Goal: Contribute content: Add original content to the website for others to see

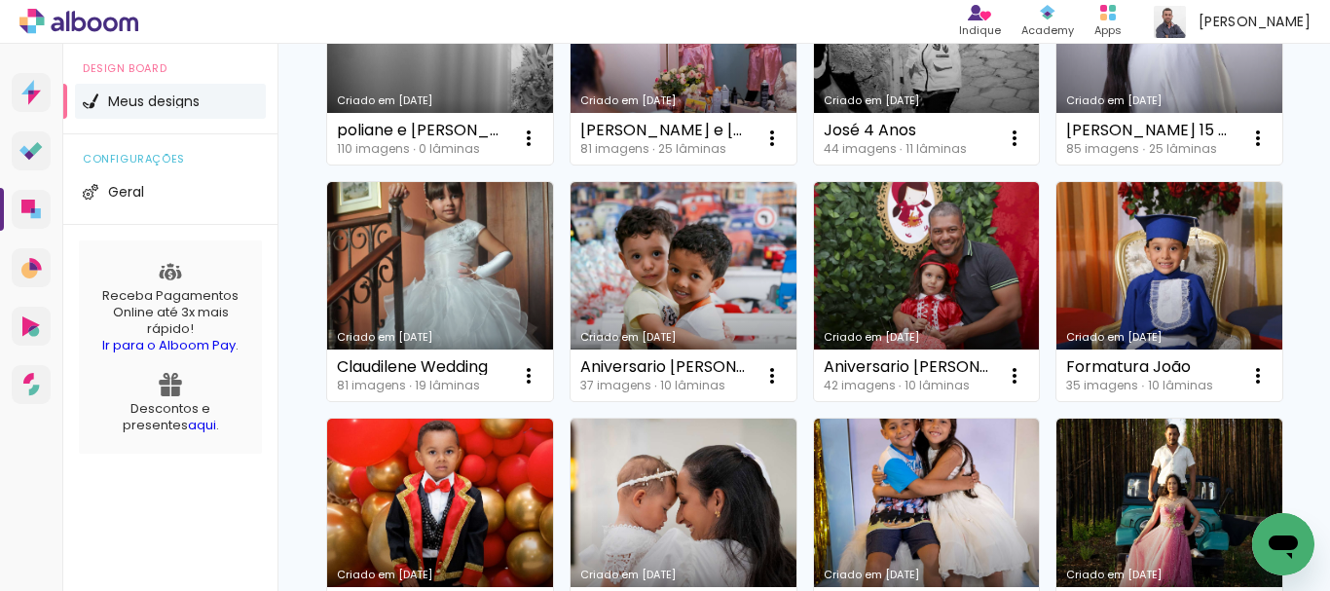
scroll to position [96, 0]
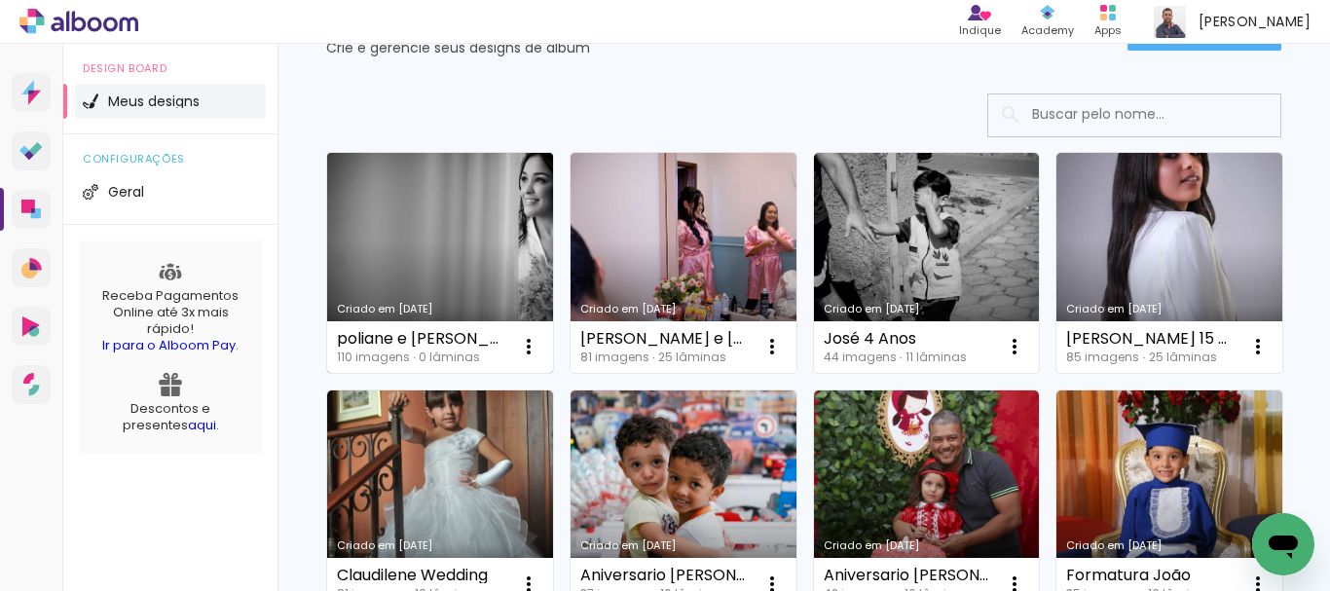
click at [402, 206] on link "Criado em [DATE]" at bounding box center [440, 263] width 226 height 220
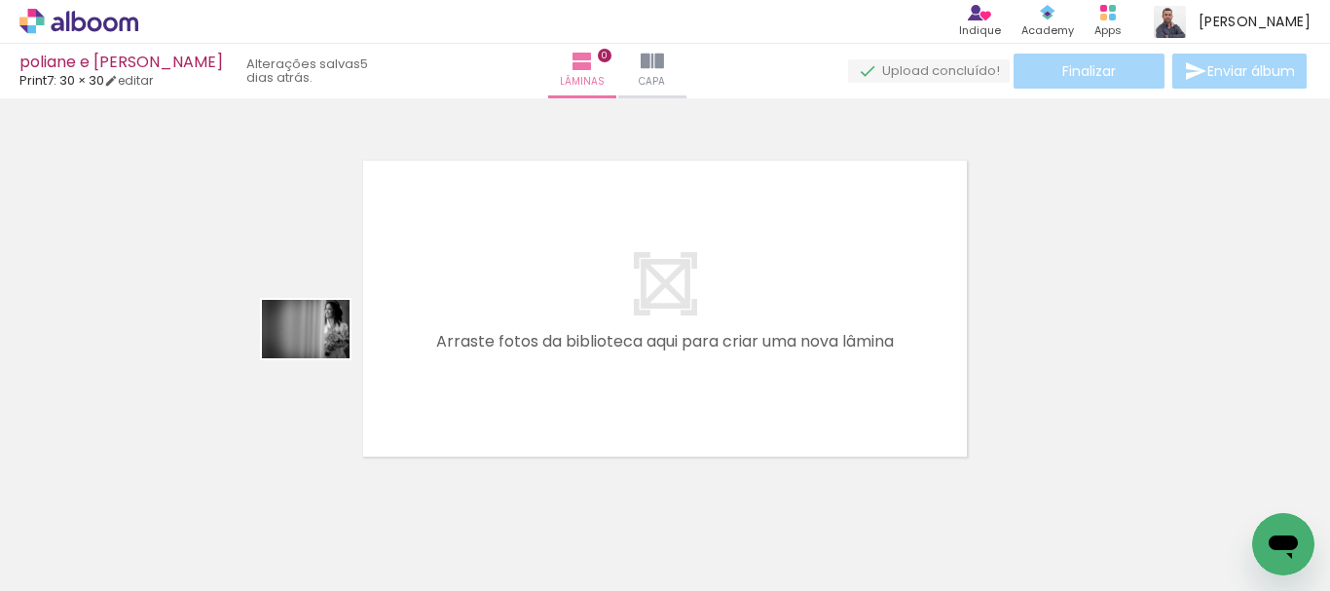
drag, startPoint x: 172, startPoint y: 532, endPoint x: 500, endPoint y: 329, distance: 384.9
click at [500, 329] on quentale-workspace at bounding box center [665, 295] width 1330 height 591
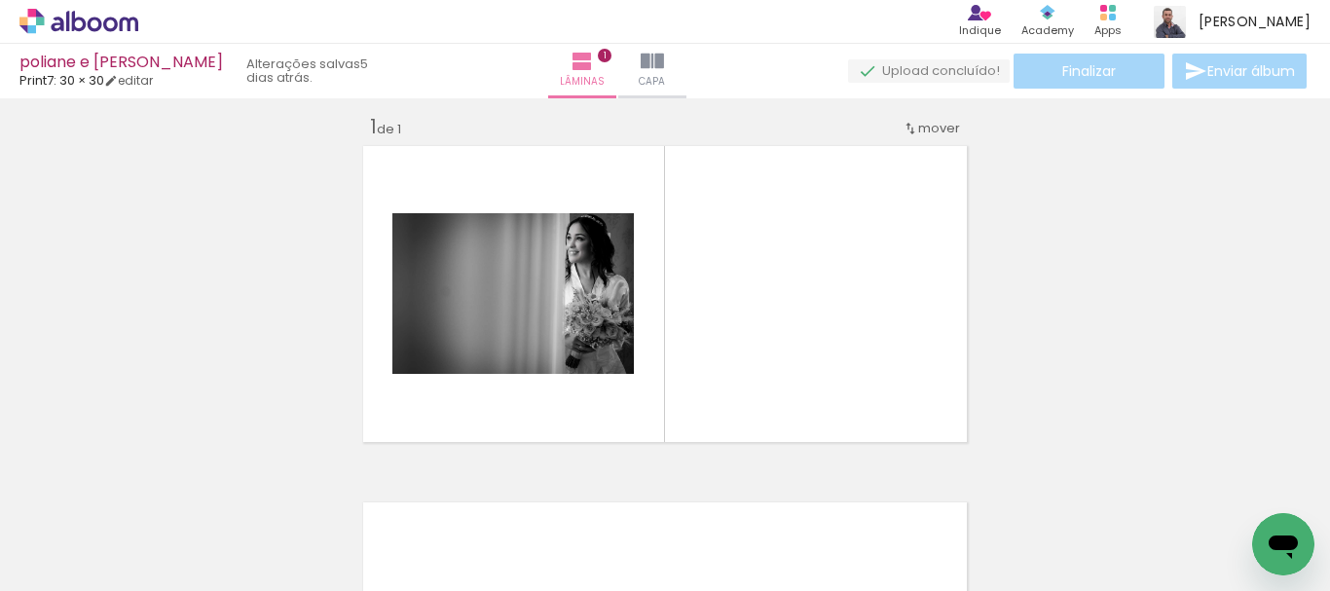
scroll to position [25, 0]
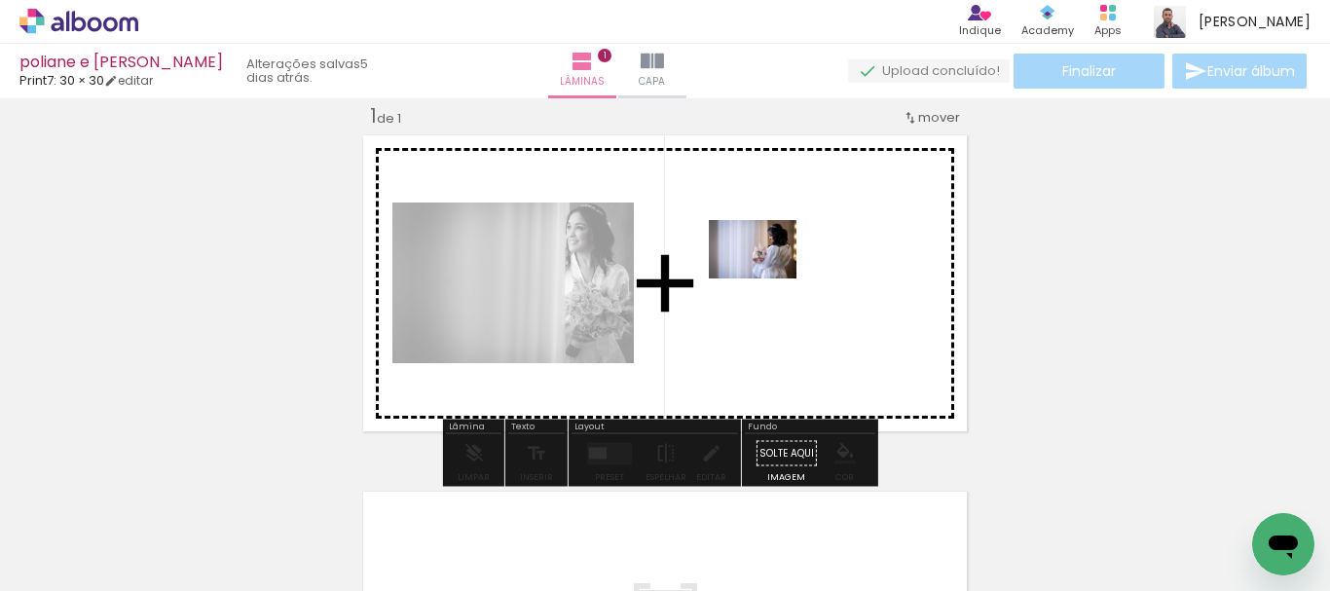
drag, startPoint x: 333, startPoint y: 532, endPoint x: 768, endPoint y: 279, distance: 502.8
click at [768, 279] on quentale-workspace at bounding box center [665, 295] width 1330 height 591
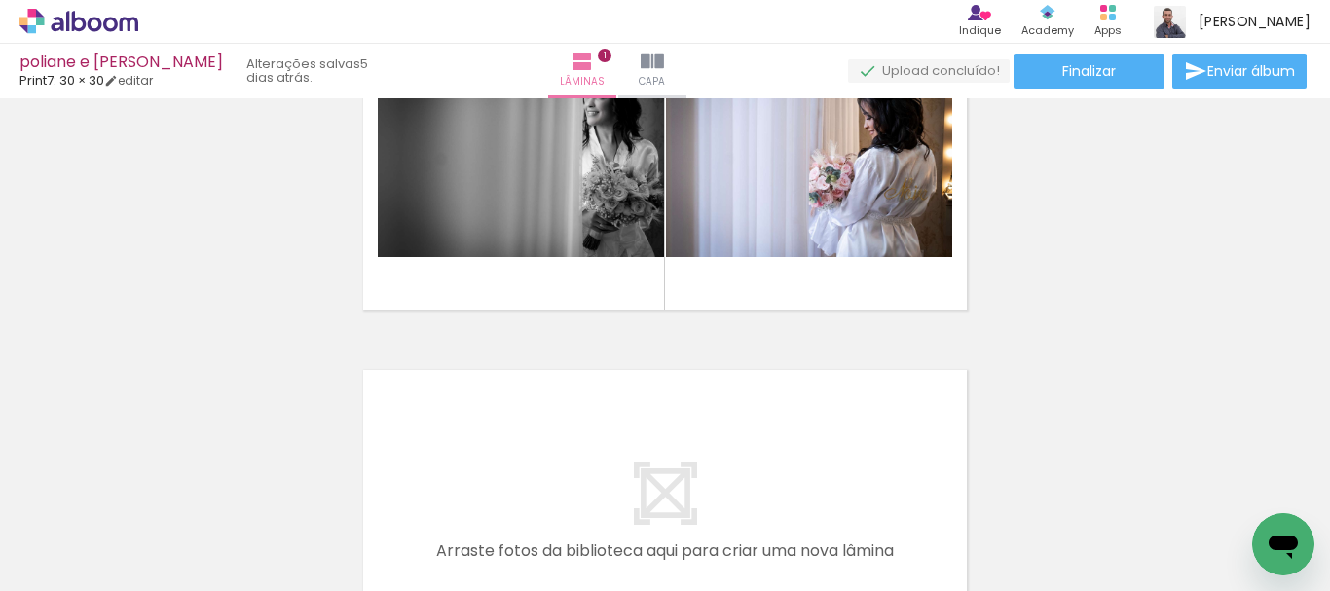
scroll to position [0, 0]
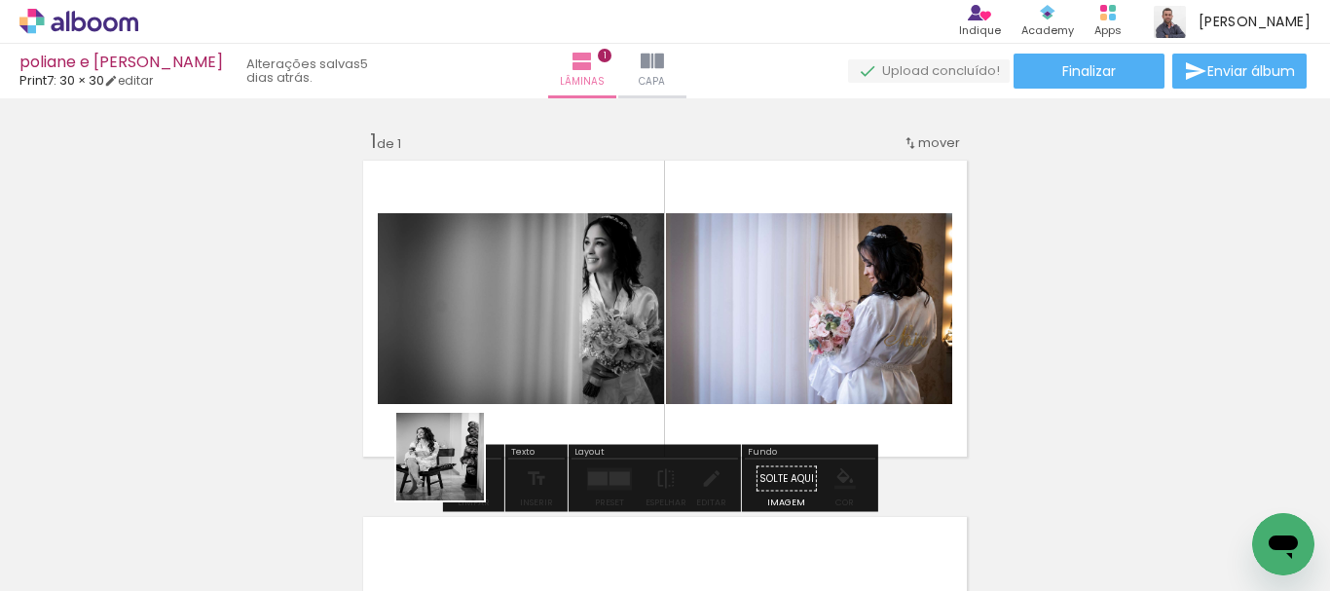
drag, startPoint x: 423, startPoint y: 517, endPoint x: 903, endPoint y: 342, distance: 511.2
click at [542, 340] on quentale-workspace at bounding box center [665, 295] width 1330 height 591
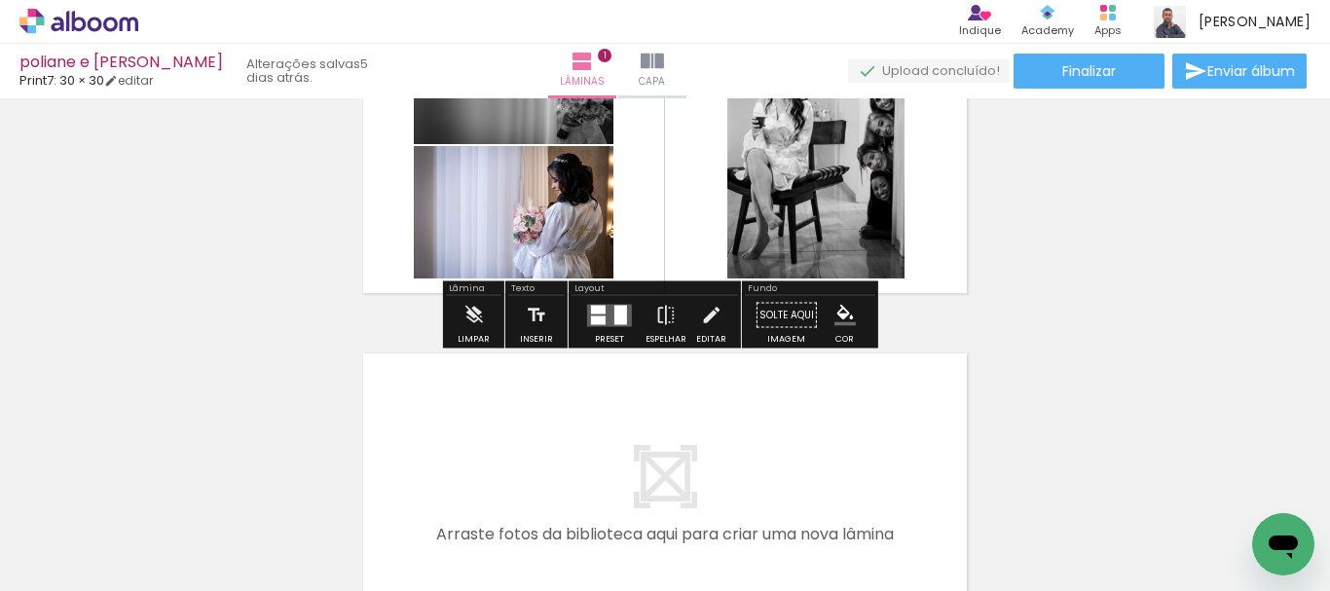
scroll to position [192, 0]
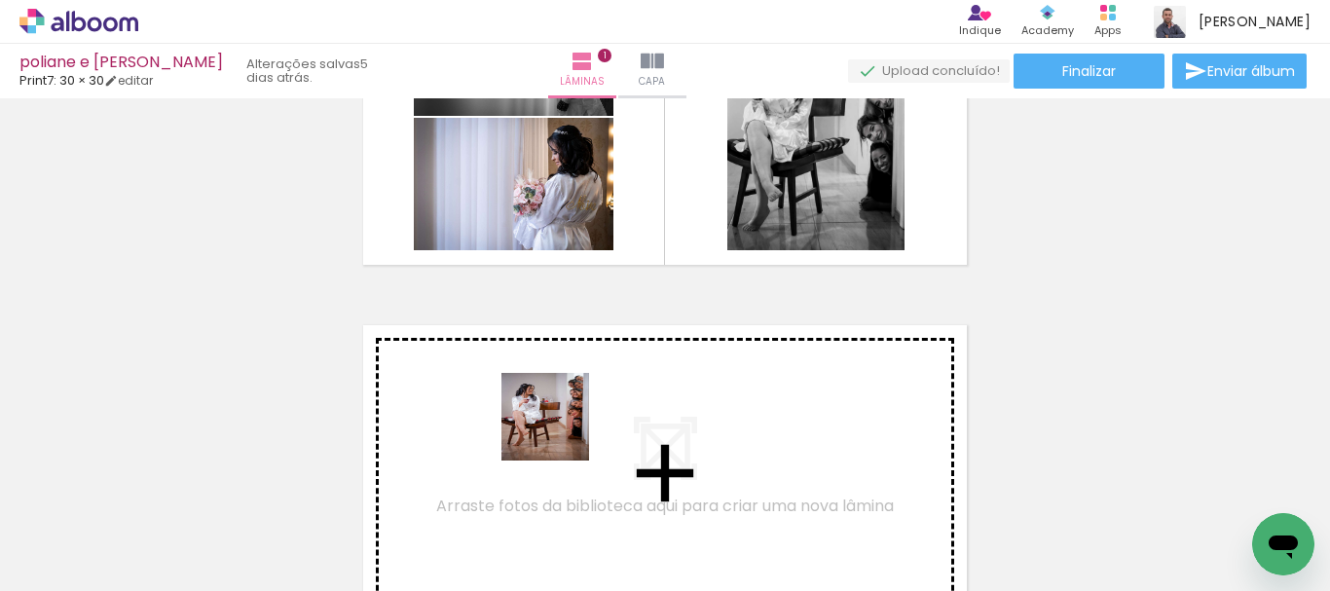
drag, startPoint x: 544, startPoint y: 473, endPoint x: 576, endPoint y: 394, distance: 84.8
click at [576, 394] on quentale-workspace at bounding box center [665, 295] width 1330 height 591
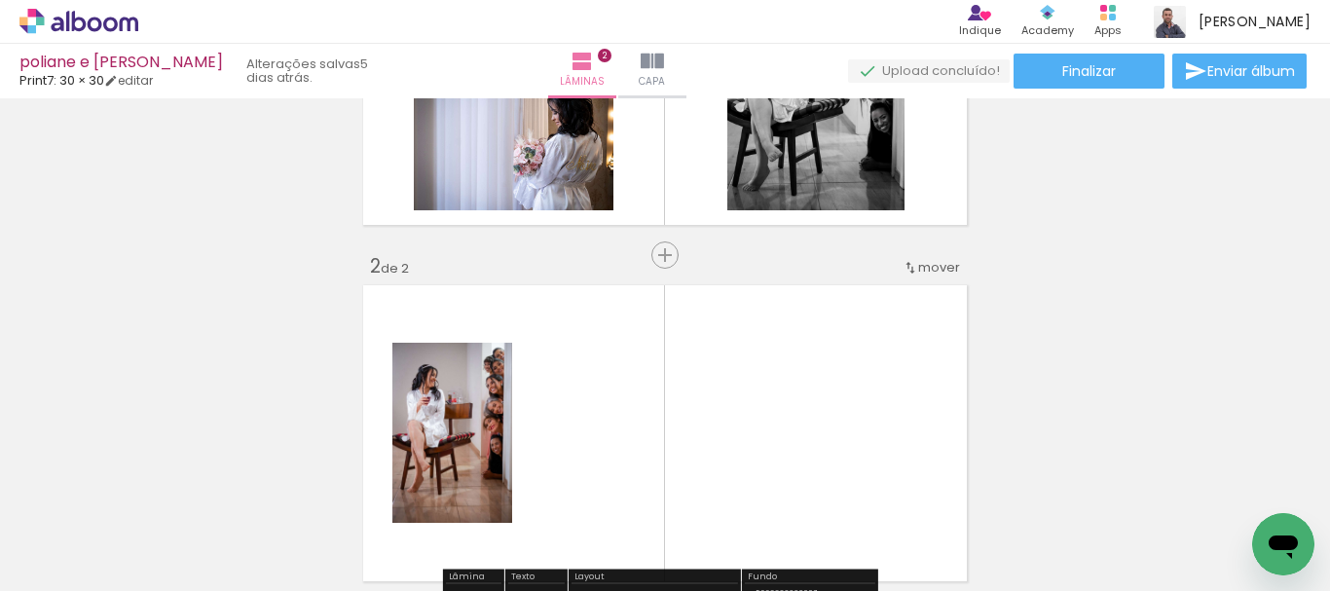
scroll to position [191, 0]
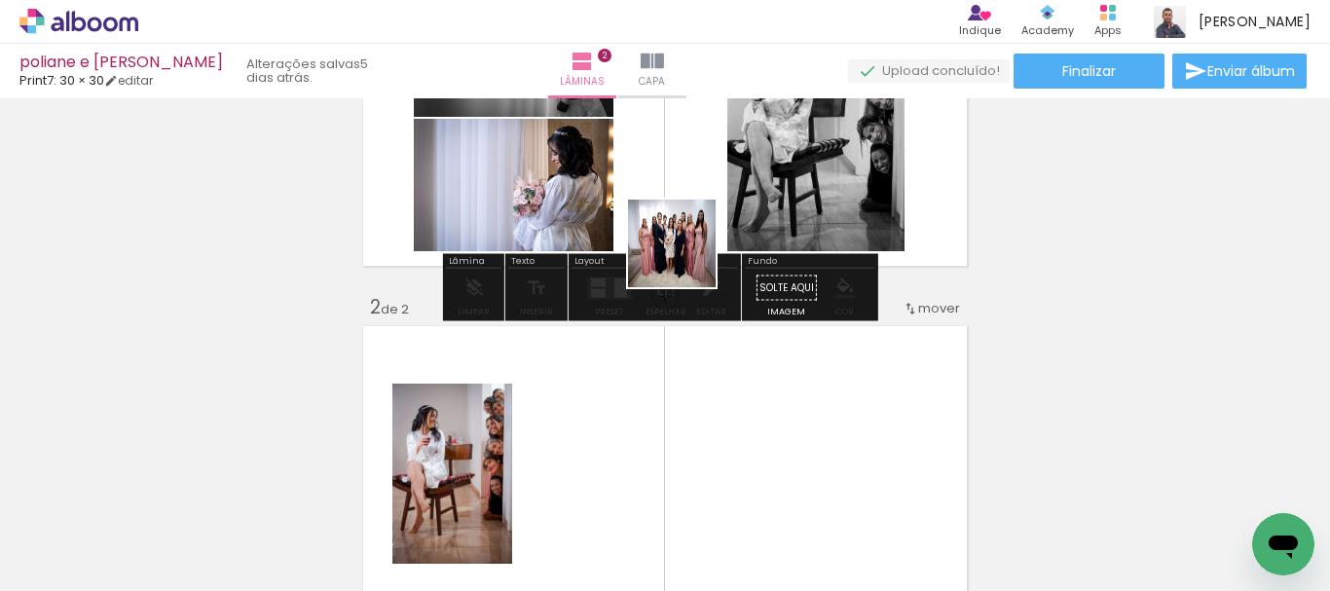
drag, startPoint x: 627, startPoint y: 506, endPoint x: 689, endPoint y: 185, distance: 327.2
click at [689, 185] on quentale-workspace at bounding box center [665, 295] width 1330 height 591
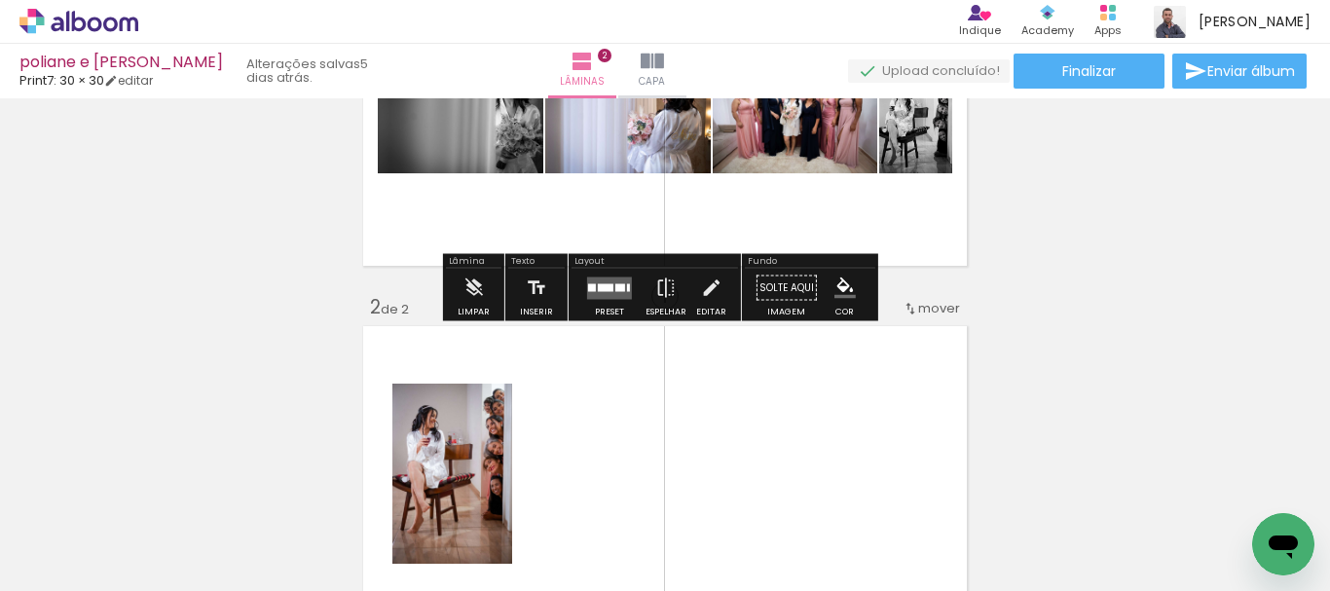
click at [618, 294] on quentale-layouter at bounding box center [609, 288] width 45 height 22
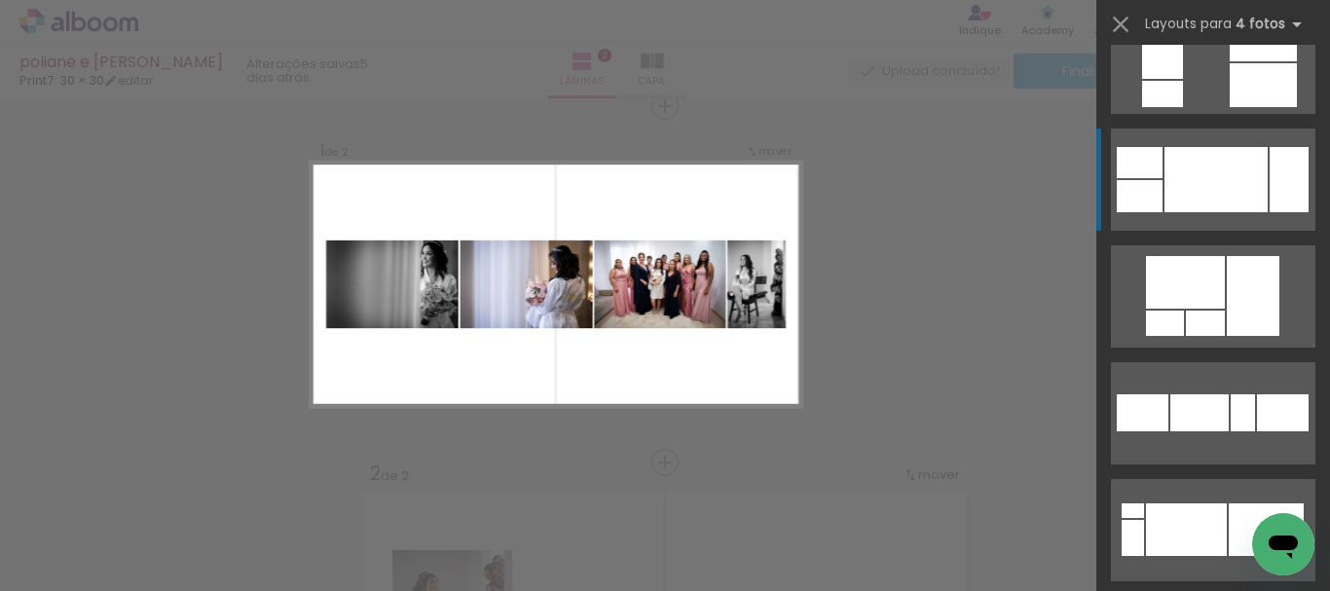
scroll to position [2532, 0]
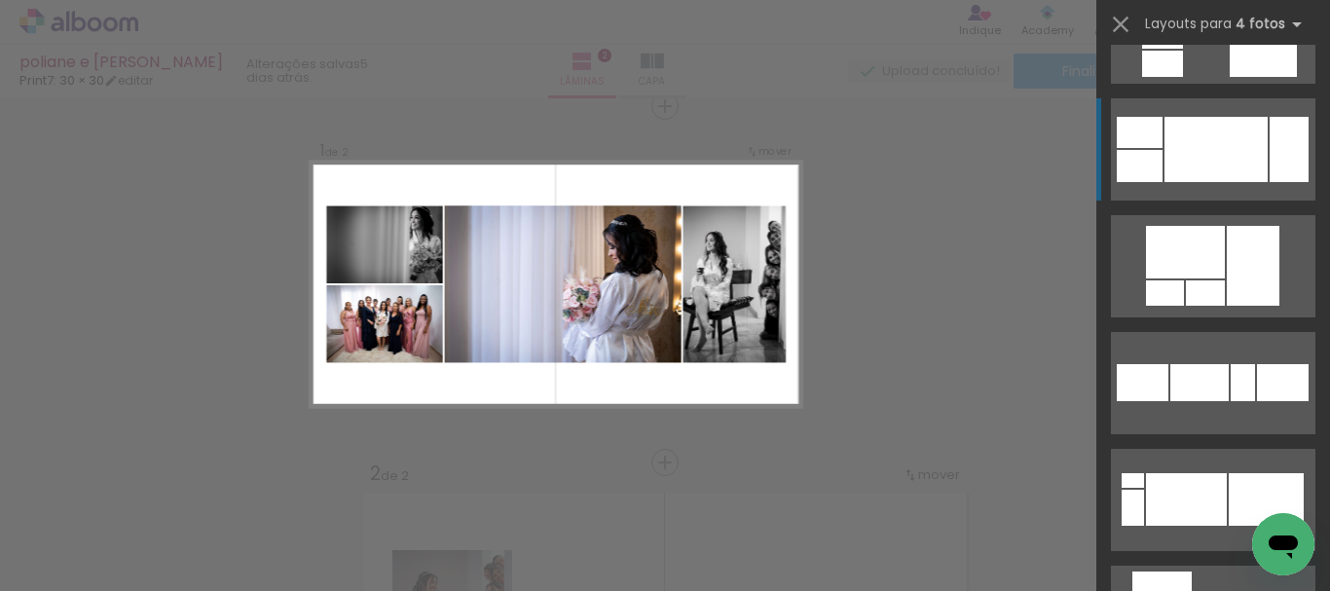
click at [1253, 159] on div at bounding box center [1216, 149] width 103 height 65
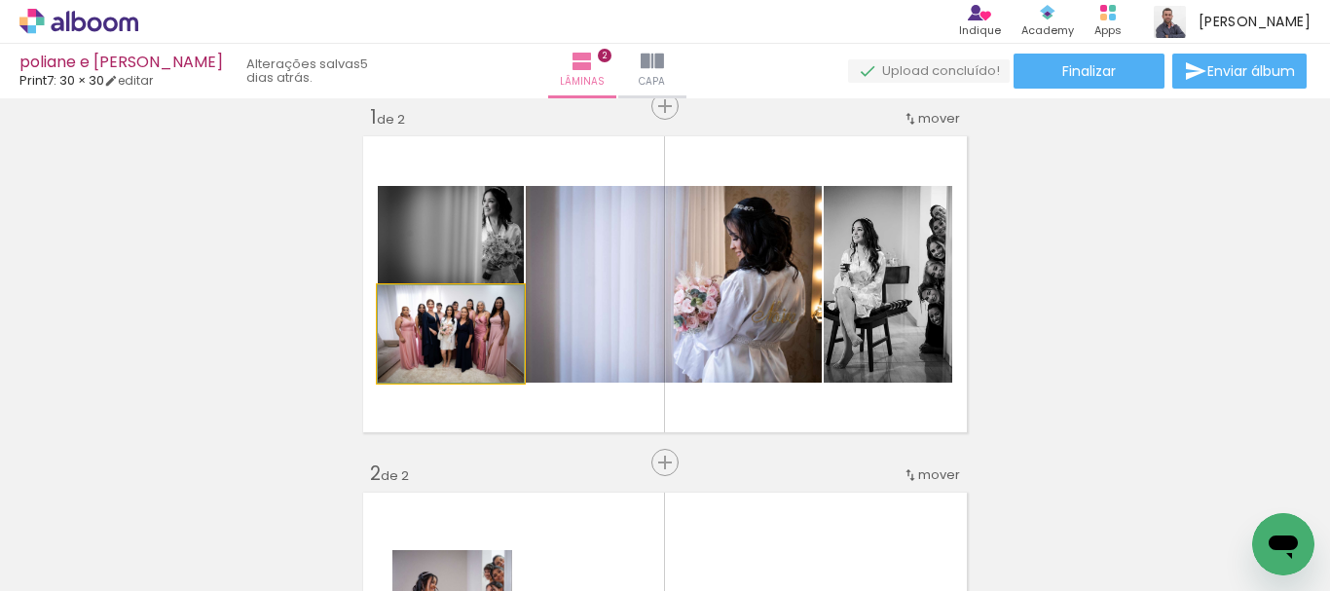
drag, startPoint x: 462, startPoint y: 343, endPoint x: 686, endPoint y: 315, distance: 225.8
click at [0, 0] on slot at bounding box center [0, 0] width 0 height 0
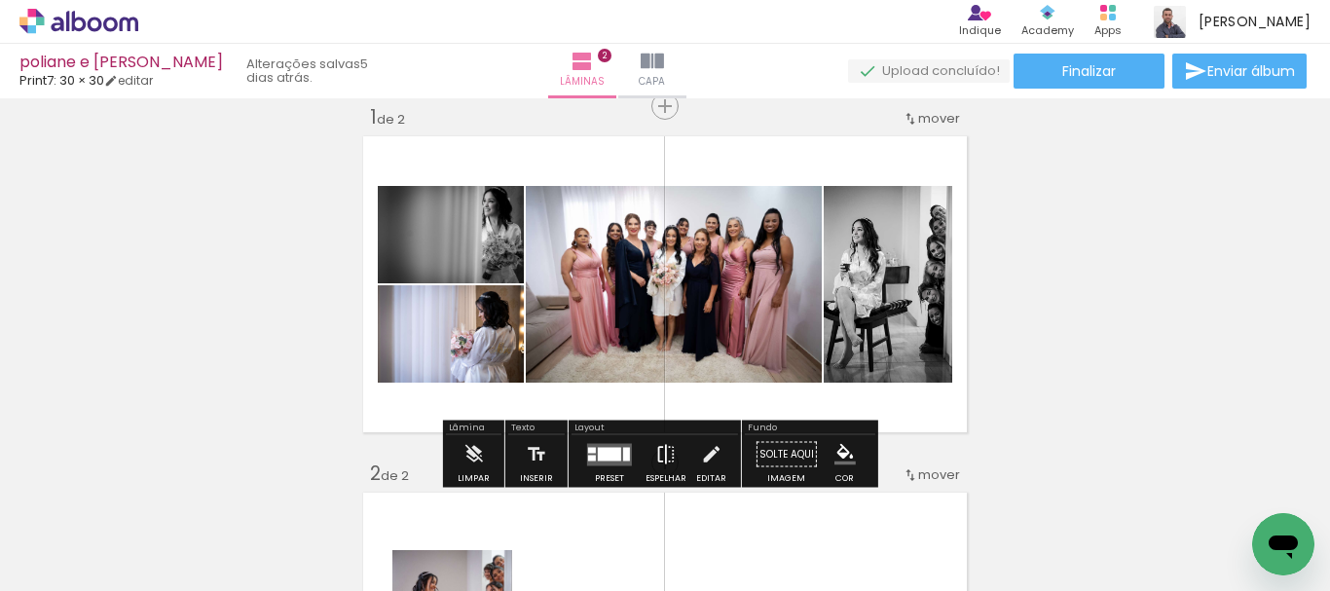
click at [659, 443] on iron-icon at bounding box center [665, 454] width 21 height 39
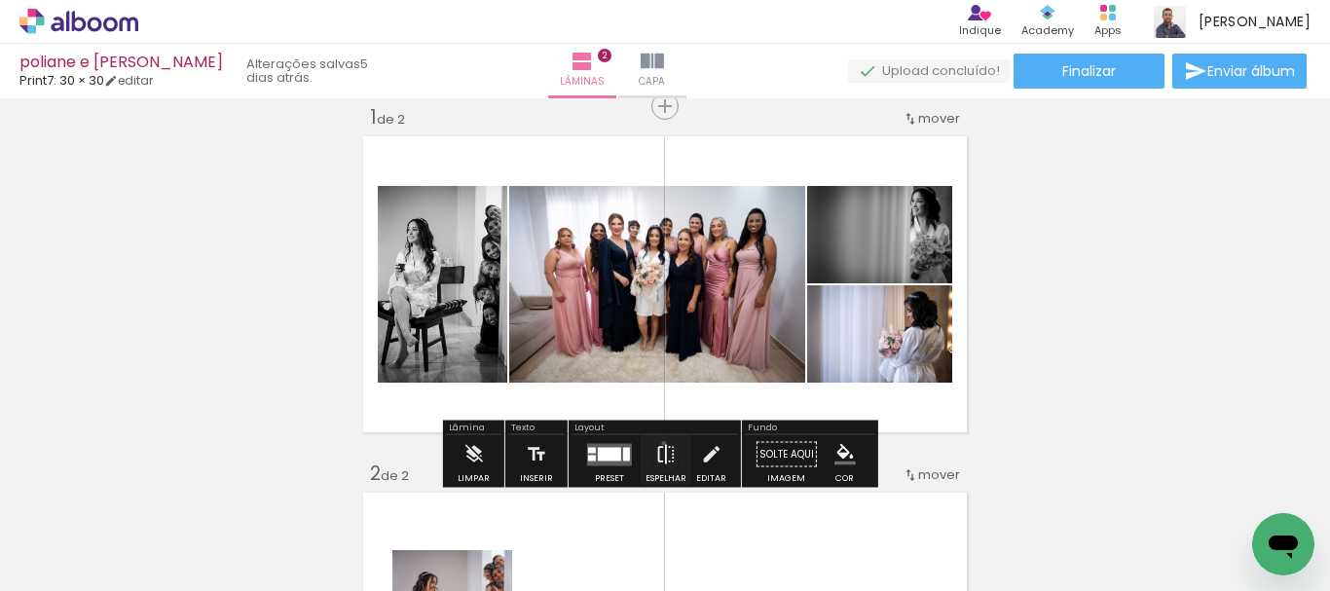
click at [659, 443] on iron-icon at bounding box center [665, 454] width 21 height 39
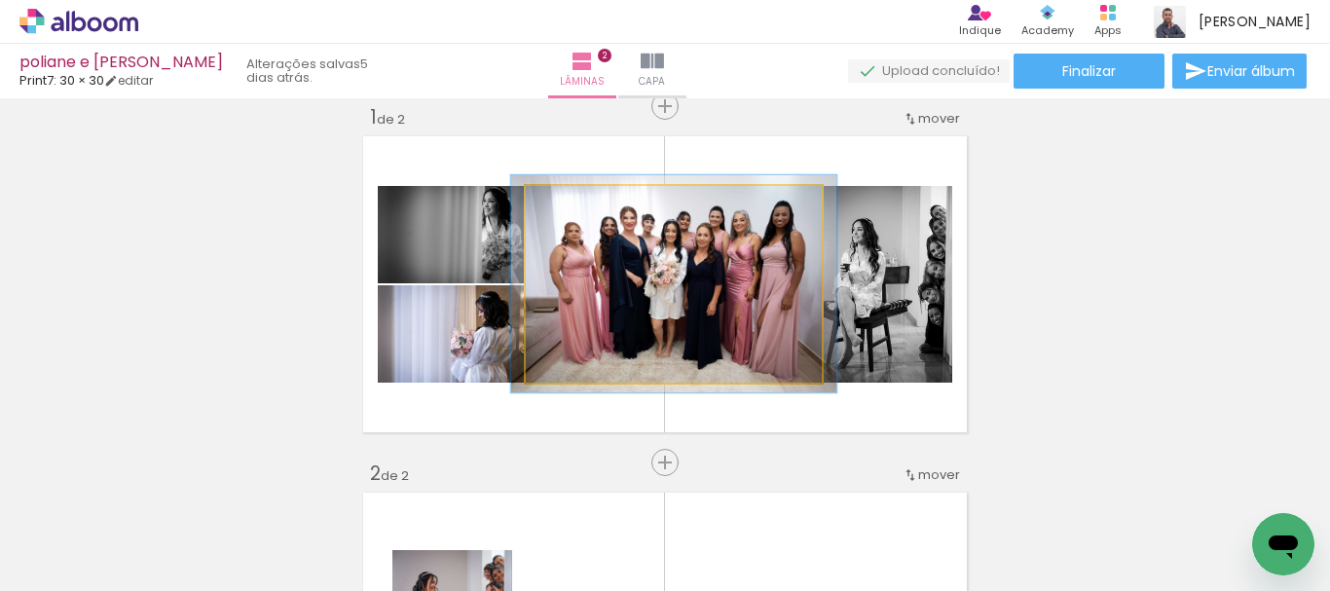
type paper-slider "110"
click at [575, 206] on div at bounding box center [579, 207] width 18 height 18
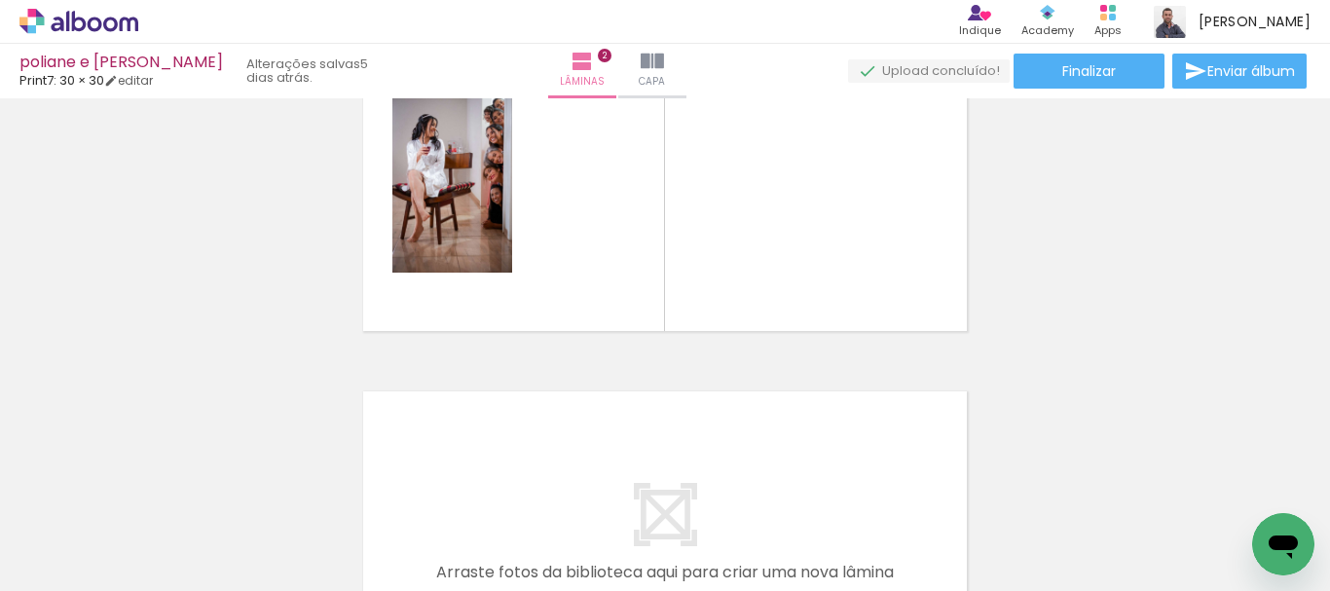
scroll to position [500, 0]
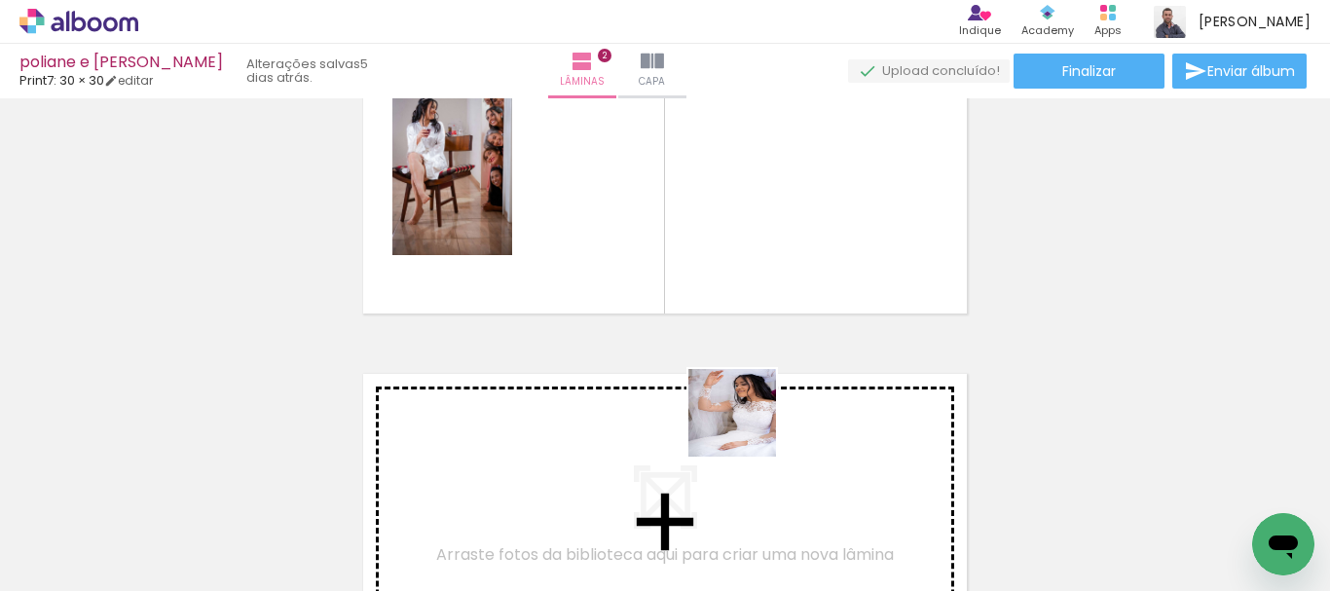
drag, startPoint x: 756, startPoint y: 492, endPoint x: 747, endPoint y: 428, distance: 64.9
click at [747, 428] on quentale-workspace at bounding box center [665, 295] width 1330 height 591
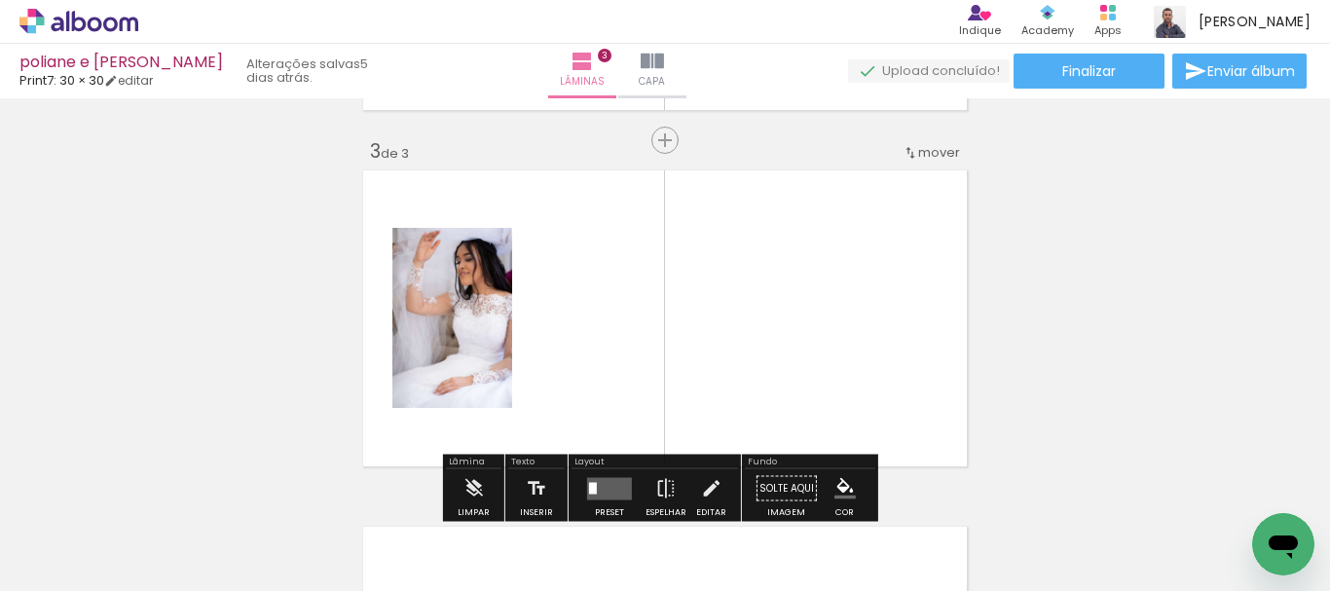
scroll to position [738, 0]
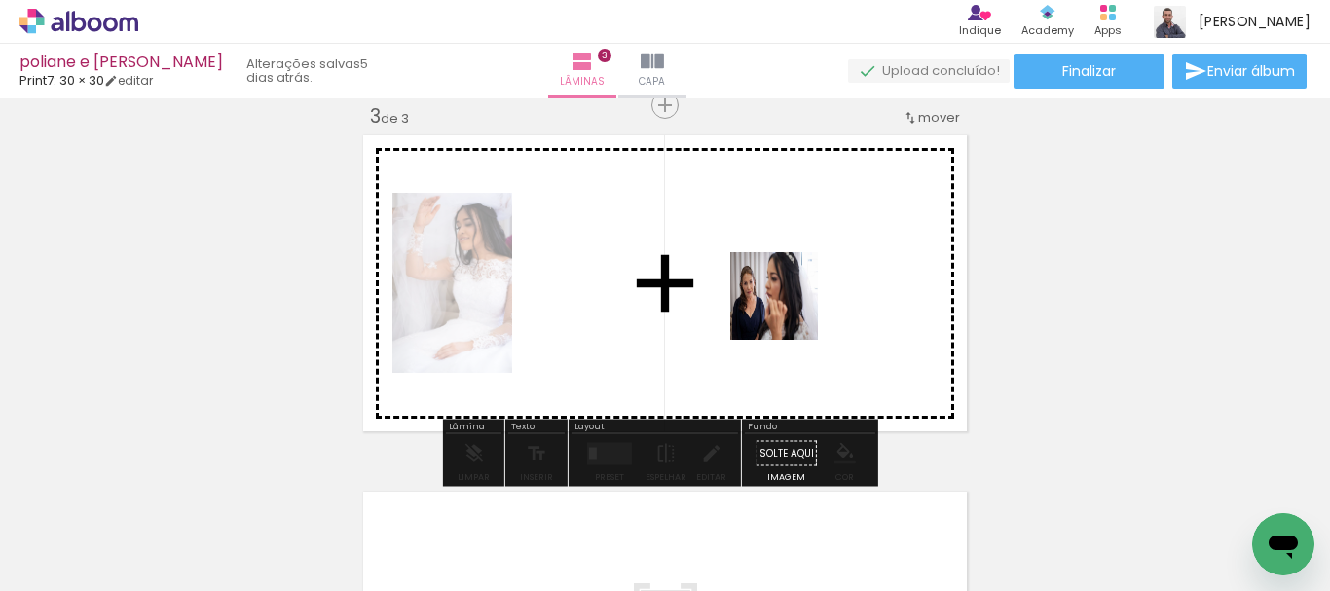
drag, startPoint x: 827, startPoint y: 338, endPoint x: 789, endPoint y: 311, distance: 46.8
click at [789, 311] on quentale-workspace at bounding box center [665, 295] width 1330 height 591
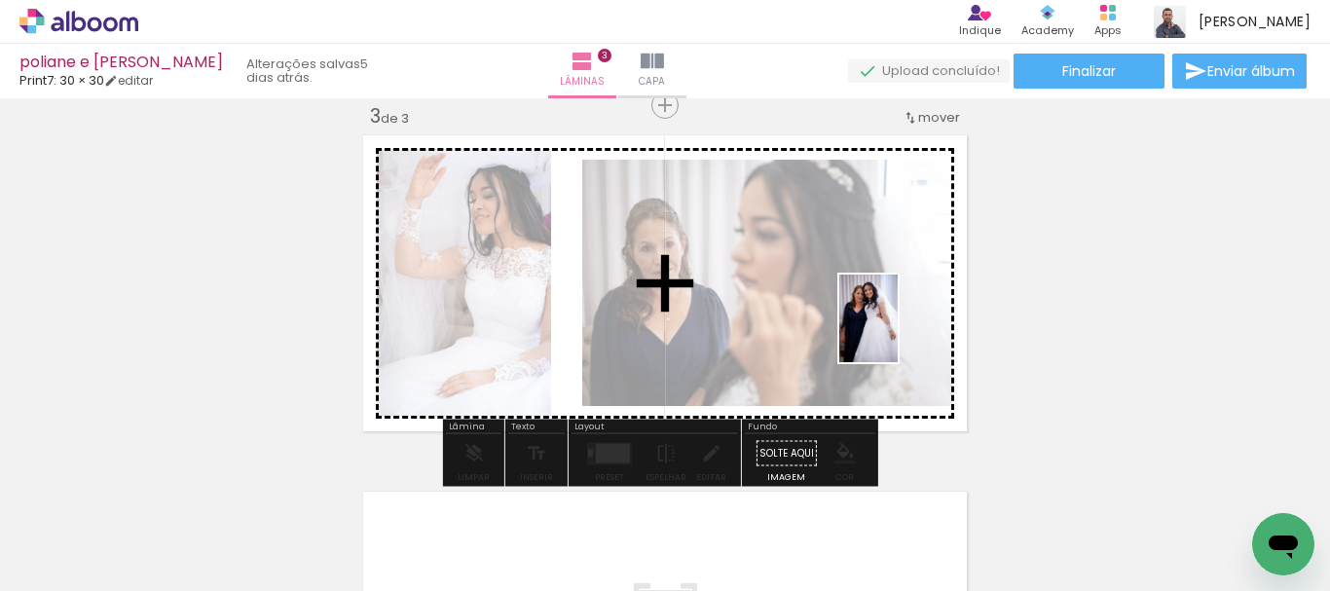
drag, startPoint x: 1078, startPoint y: 529, endPoint x: 898, endPoint y: 333, distance: 266.1
click at [898, 333] on quentale-workspace at bounding box center [665, 295] width 1330 height 591
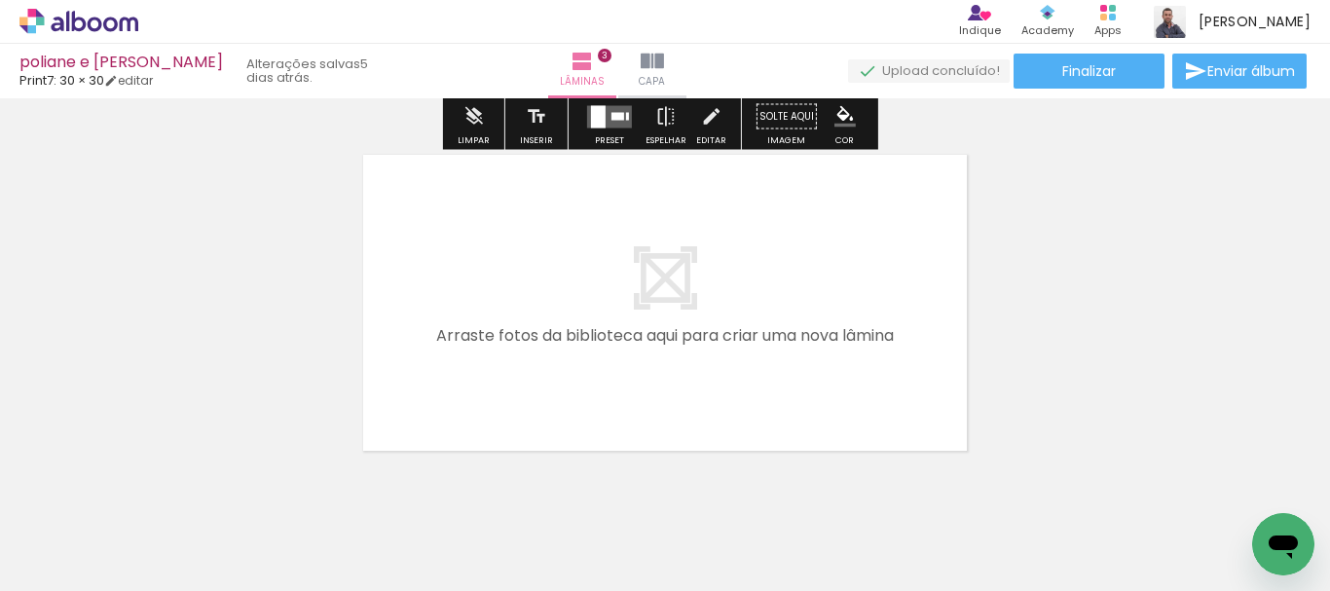
scroll to position [1131, 0]
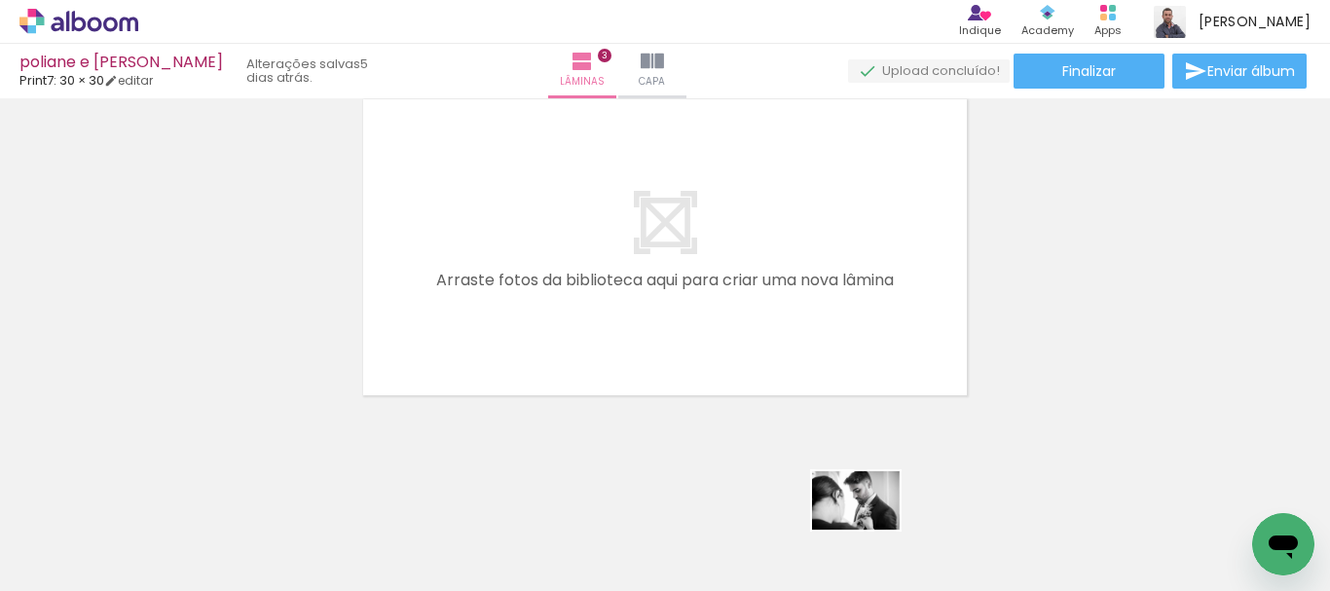
drag, startPoint x: 862, startPoint y: 515, endPoint x: 871, endPoint y: 530, distance: 17.0
click at [871, 530] on div at bounding box center [850, 526] width 96 height 64
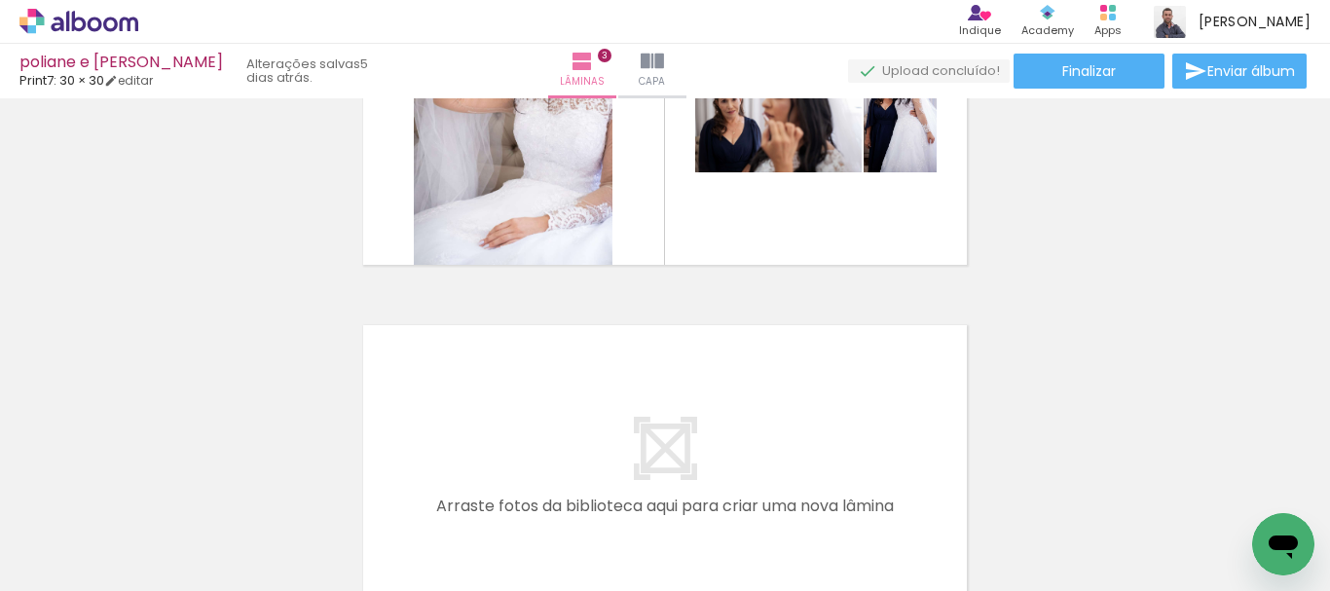
scroll to position [820, 0]
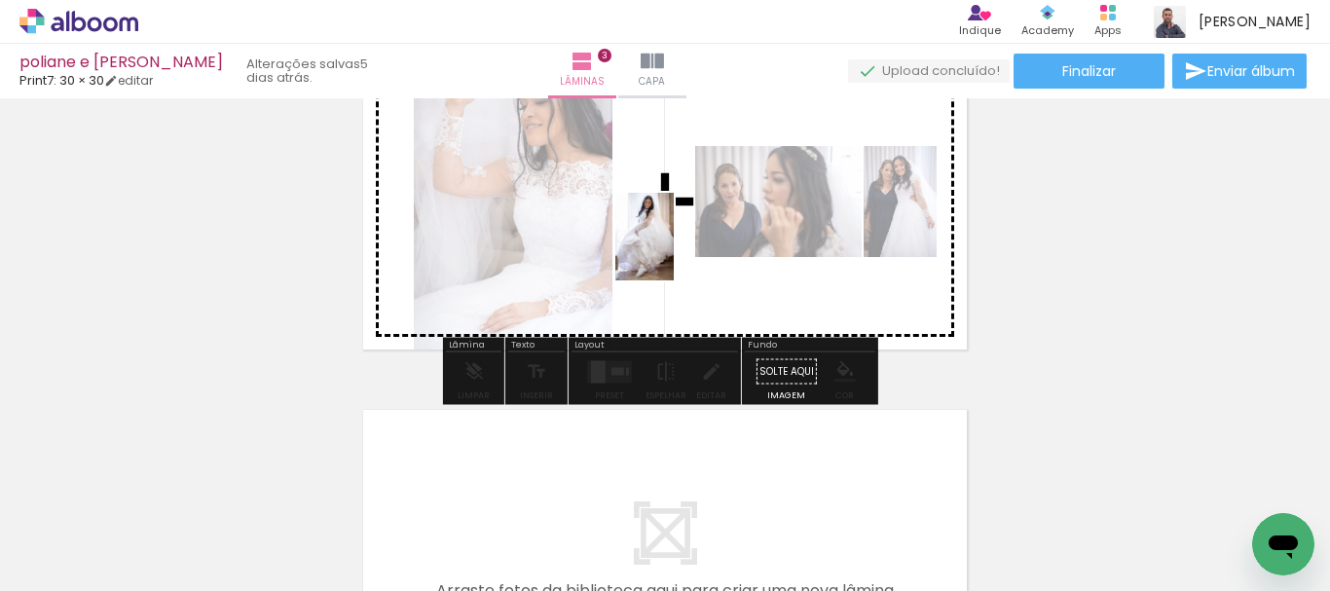
drag, startPoint x: 800, startPoint y: 522, endPoint x: 674, endPoint y: 250, distance: 299.4
click at [674, 250] on quentale-workspace at bounding box center [665, 295] width 1330 height 591
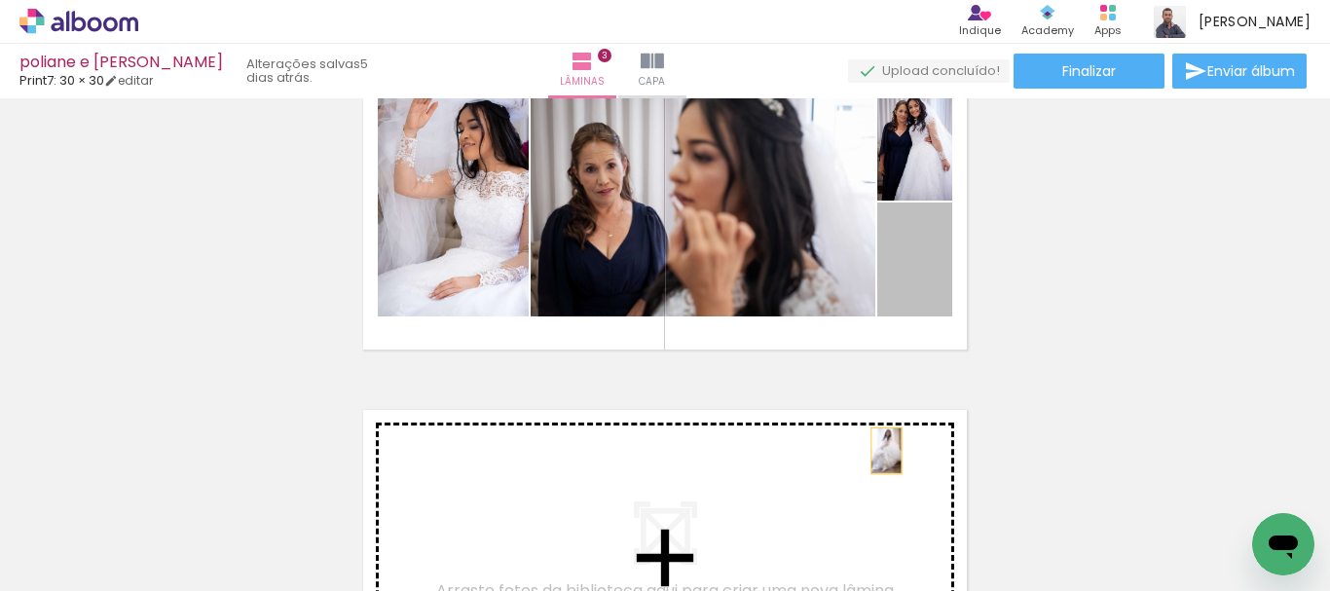
drag, startPoint x: 918, startPoint y: 302, endPoint x: 880, endPoint y: 452, distance: 155.0
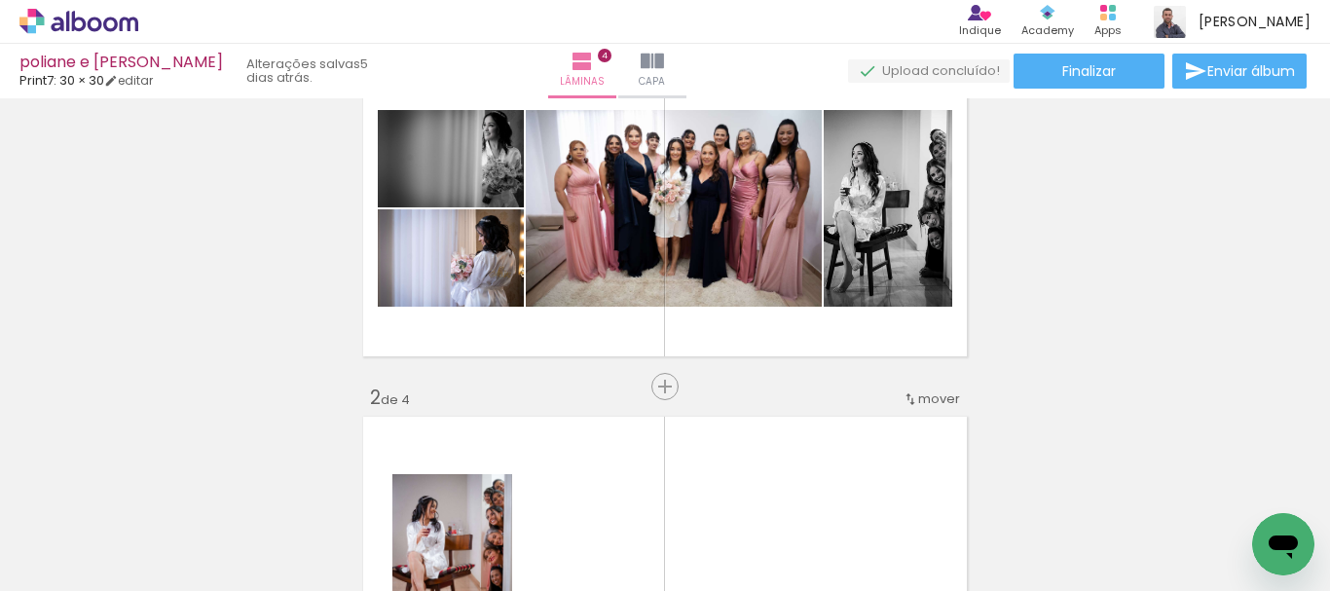
scroll to position [109, 0]
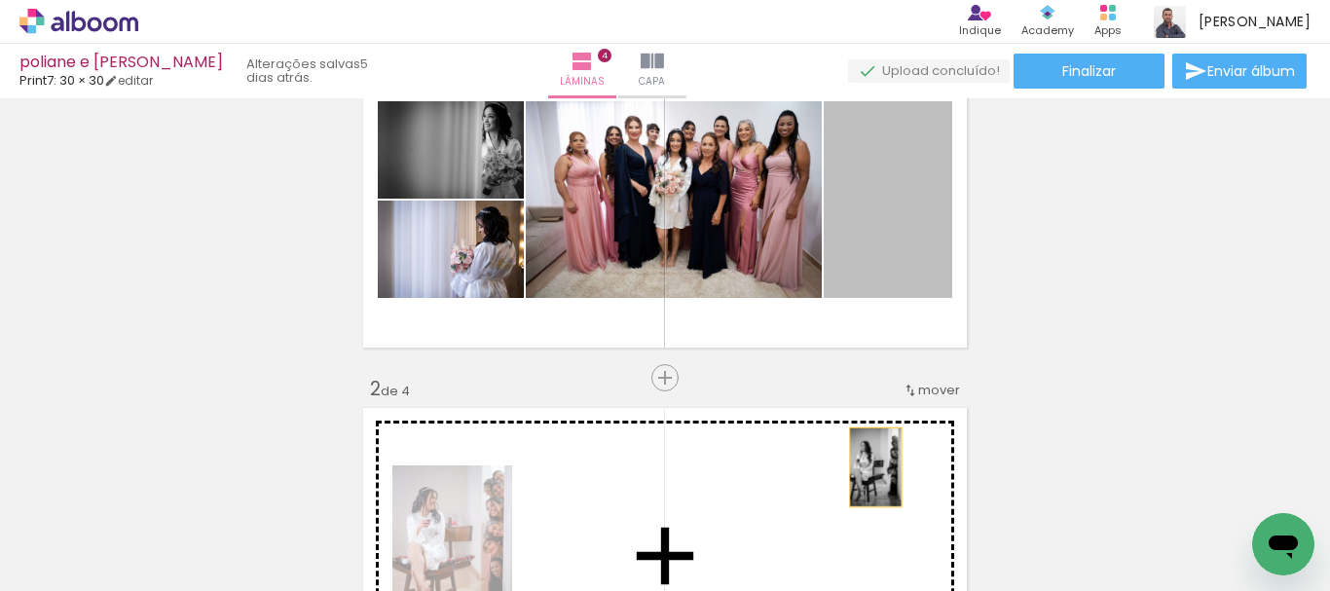
drag, startPoint x: 891, startPoint y: 253, endPoint x: 772, endPoint y: 341, distance: 147.7
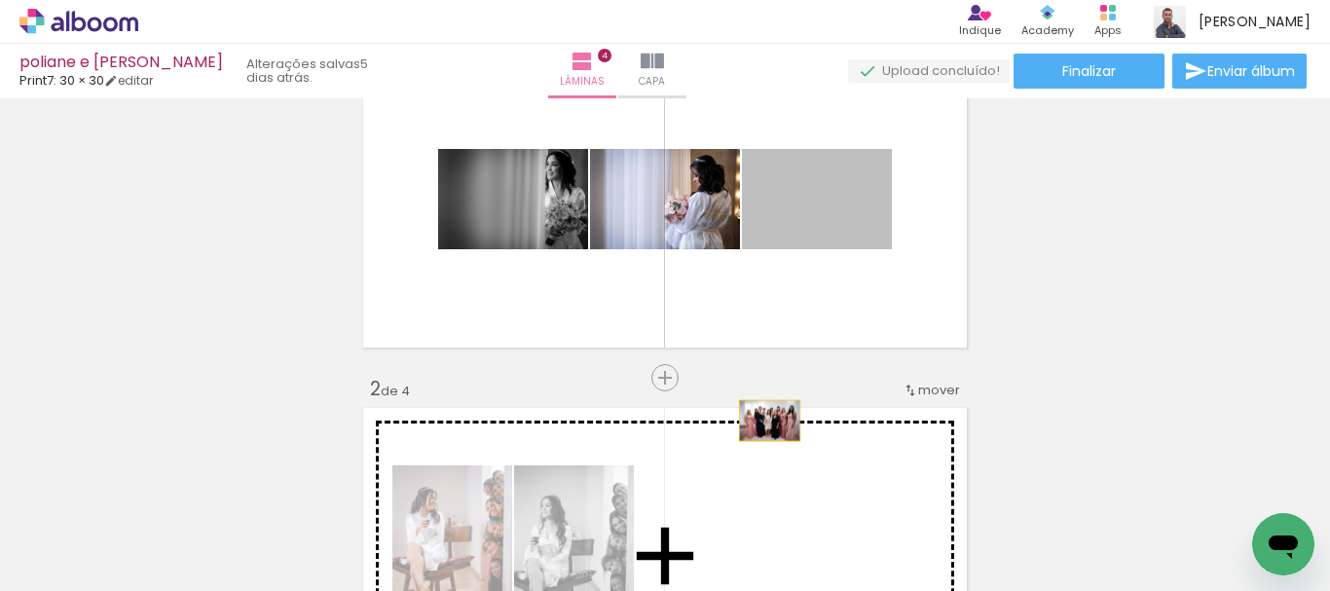
drag, startPoint x: 799, startPoint y: 219, endPoint x: 758, endPoint y: 439, distance: 223.9
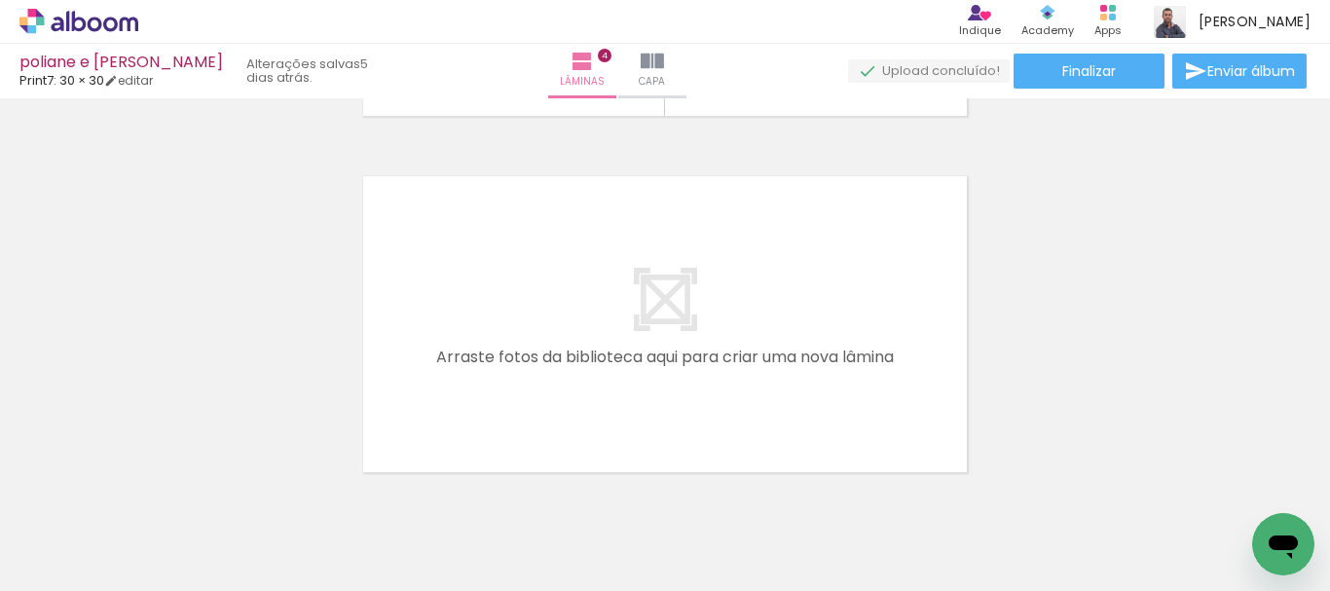
scroll to position [1487, 0]
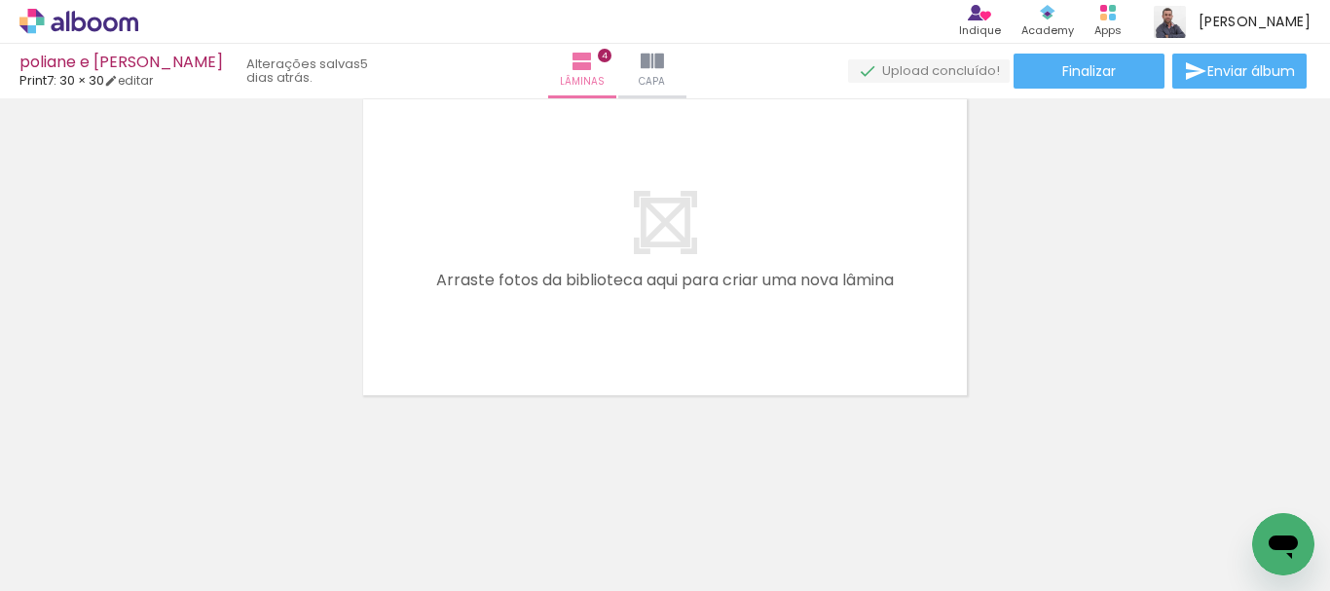
drag, startPoint x: 367, startPoint y: 516, endPoint x: 523, endPoint y: 341, distance: 234.6
click at [448, 199] on quentale-workspace at bounding box center [665, 295] width 1330 height 591
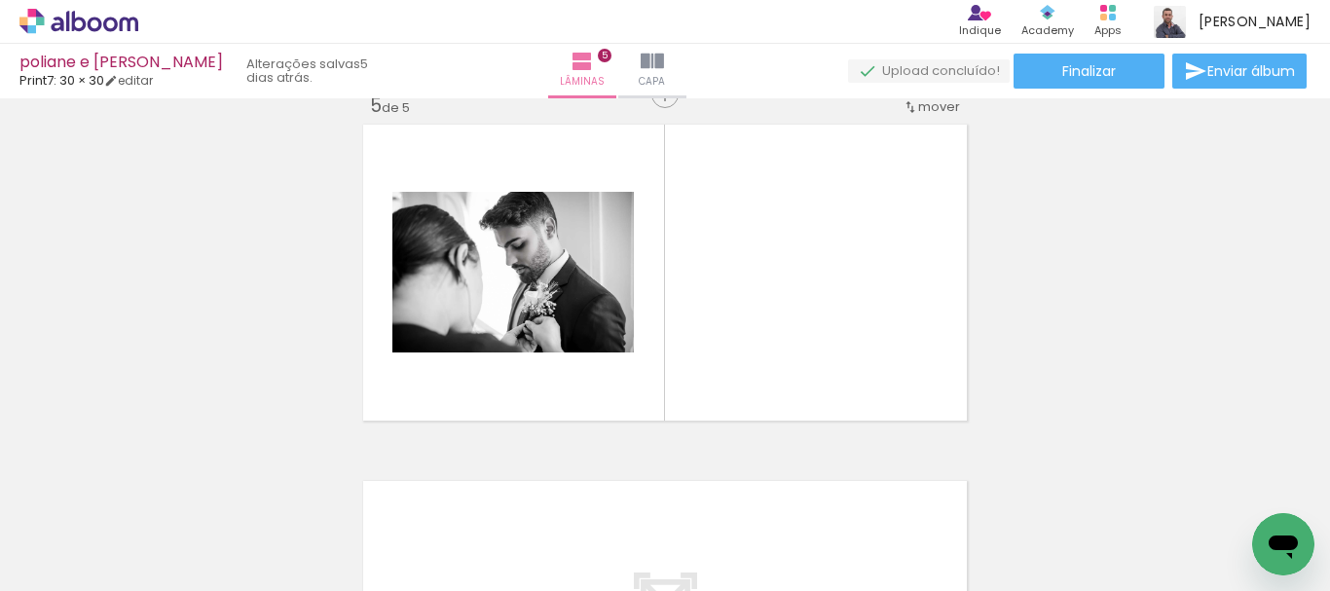
scroll to position [1451, 0]
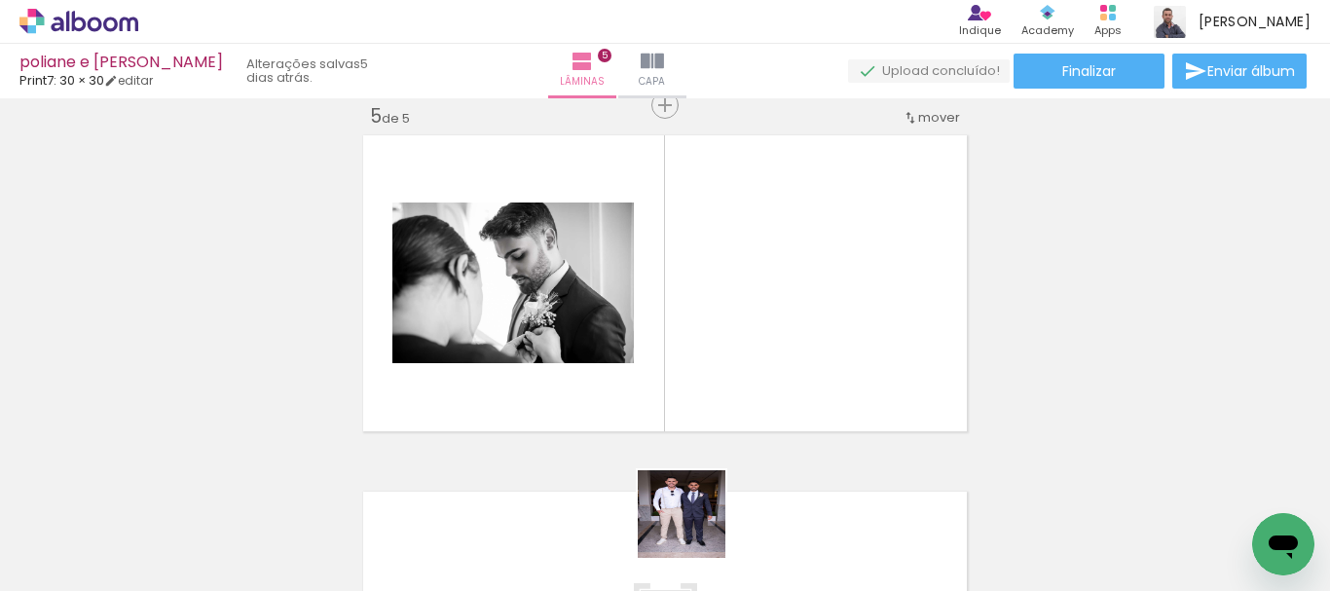
drag, startPoint x: 696, startPoint y: 529, endPoint x: 897, endPoint y: 504, distance: 202.2
click at [713, 314] on quentale-workspace at bounding box center [665, 295] width 1330 height 591
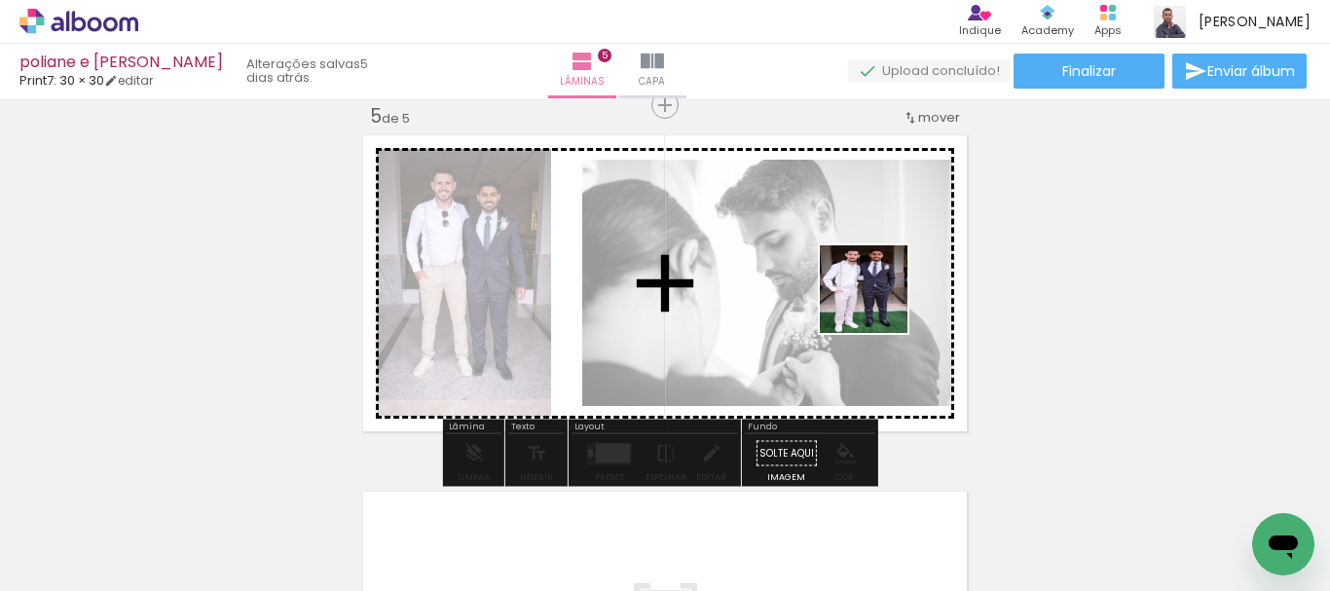
drag, startPoint x: 906, startPoint y: 531, endPoint x: 879, endPoint y: 304, distance: 228.6
click at [879, 304] on quentale-workspace at bounding box center [665, 295] width 1330 height 591
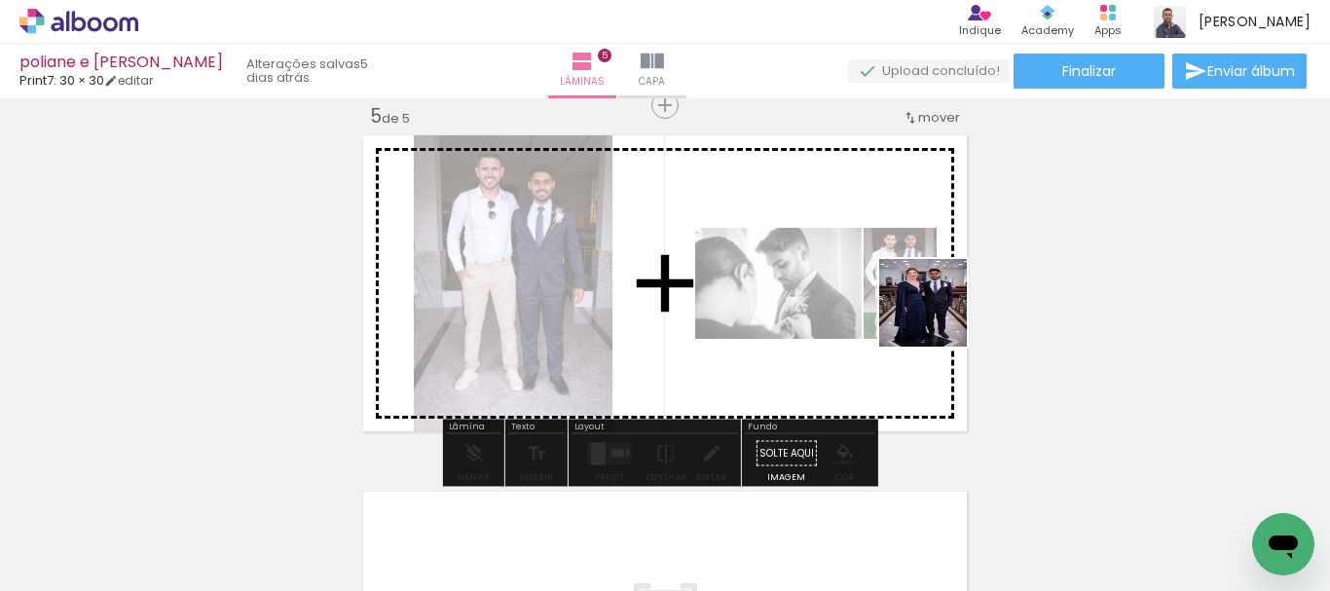
drag, startPoint x: 1002, startPoint y: 534, endPoint x: 910, endPoint y: 320, distance: 232.5
click at [915, 267] on quentale-workspace at bounding box center [665, 295] width 1330 height 591
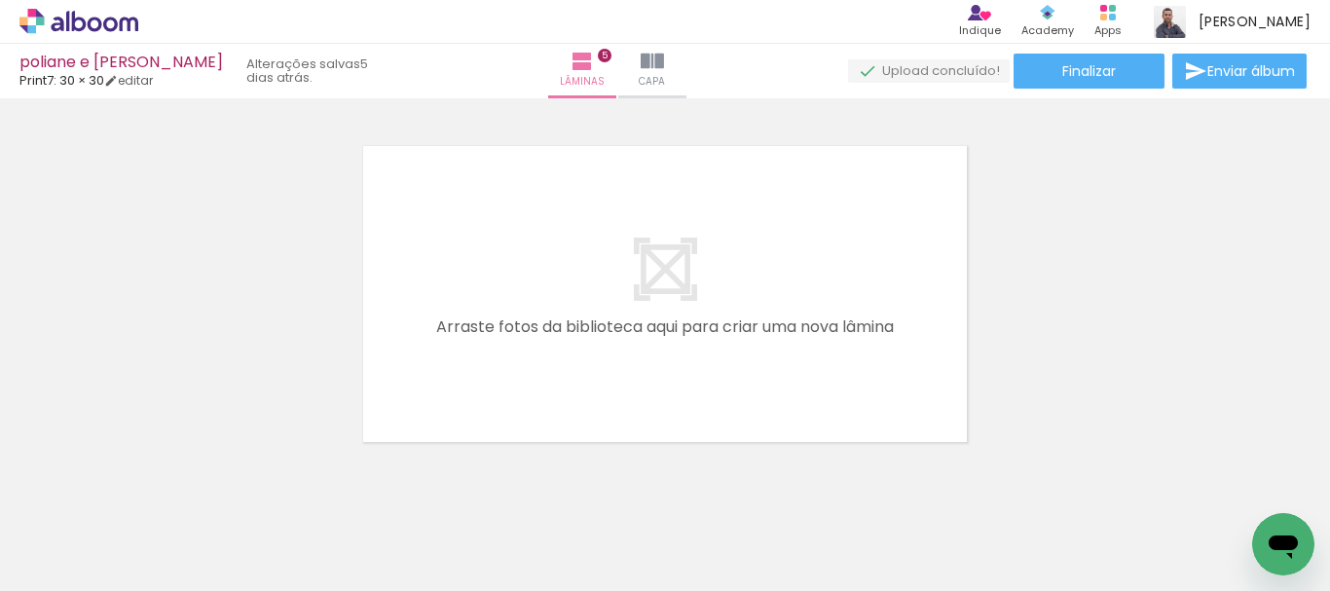
scroll to position [0, 1124]
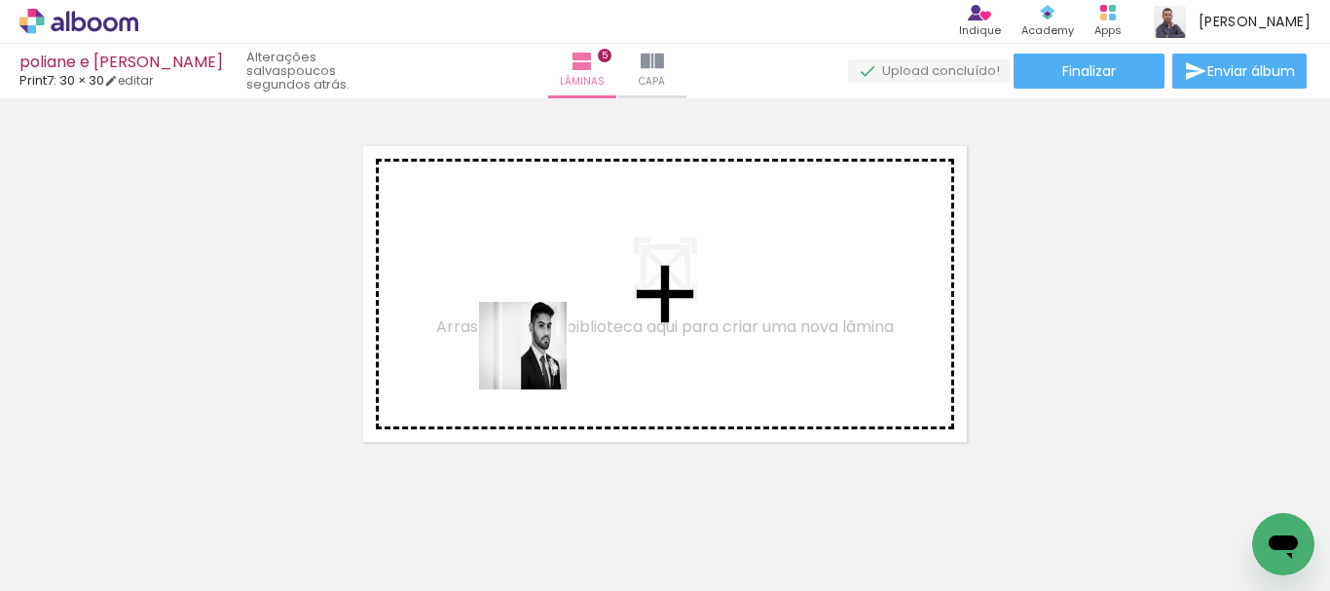
drag, startPoint x: 538, startPoint y: 360, endPoint x: 541, endPoint y: 315, distance: 45.9
click at [541, 316] on quentale-workspace at bounding box center [665, 295] width 1330 height 591
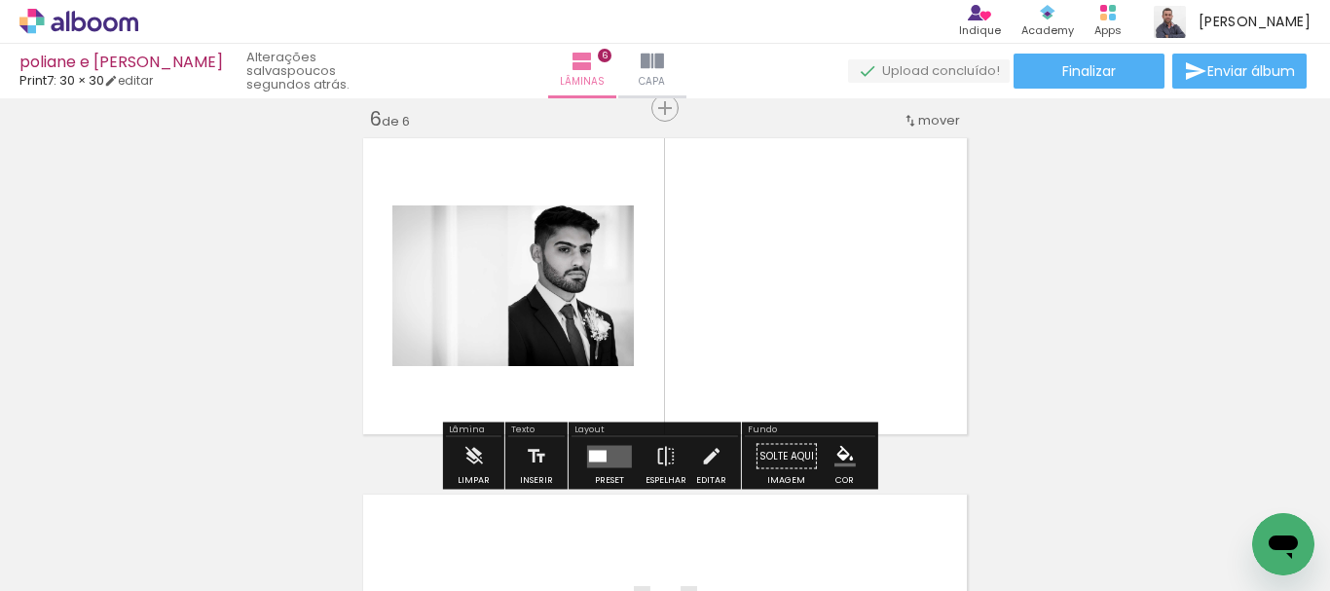
scroll to position [1808, 0]
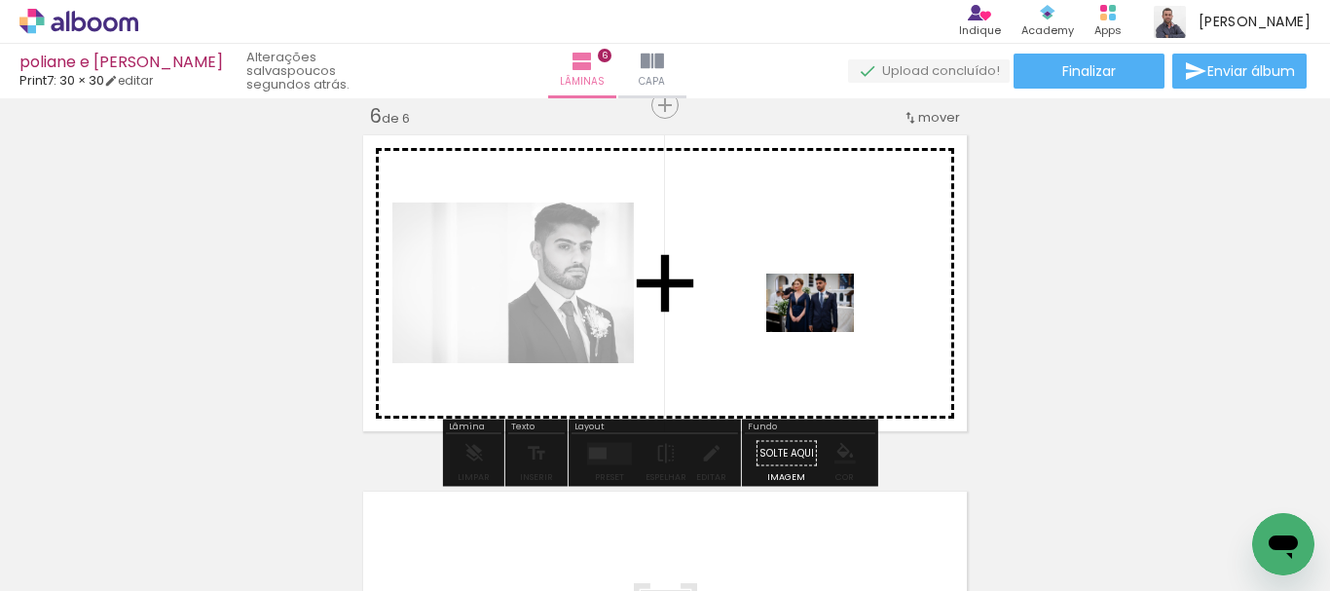
drag, startPoint x: 1036, startPoint y: 514, endPoint x: 825, endPoint y: 331, distance: 279.6
click at [825, 331] on quentale-workspace at bounding box center [665, 295] width 1330 height 591
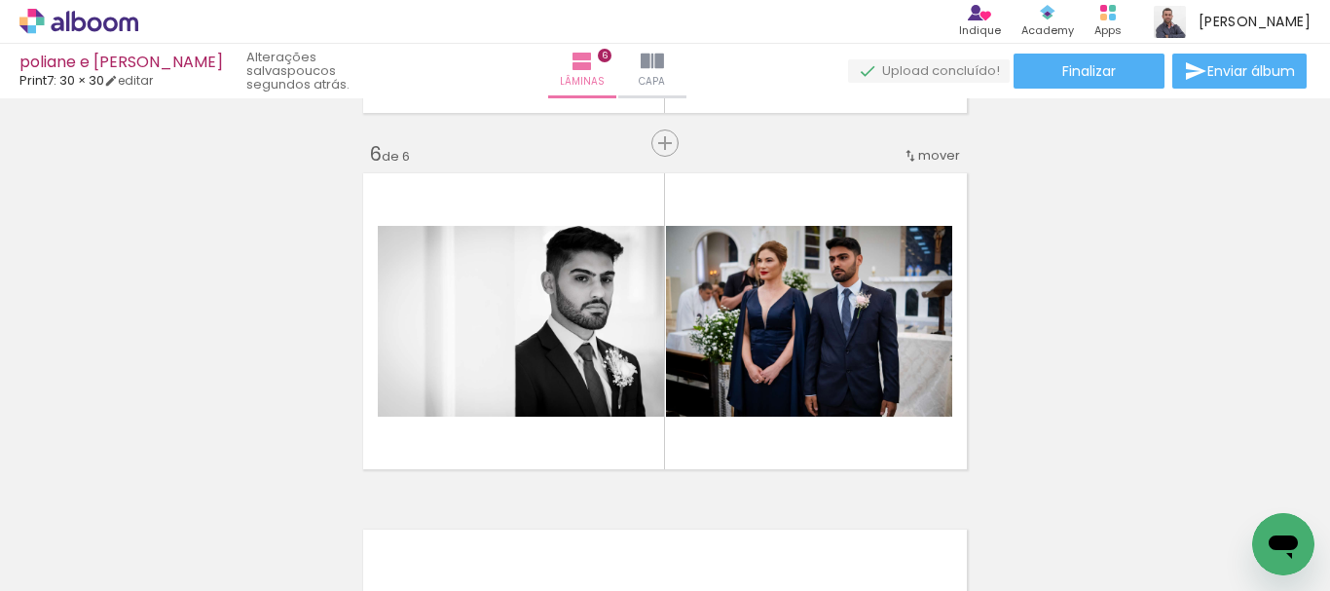
scroll to position [1813, 0]
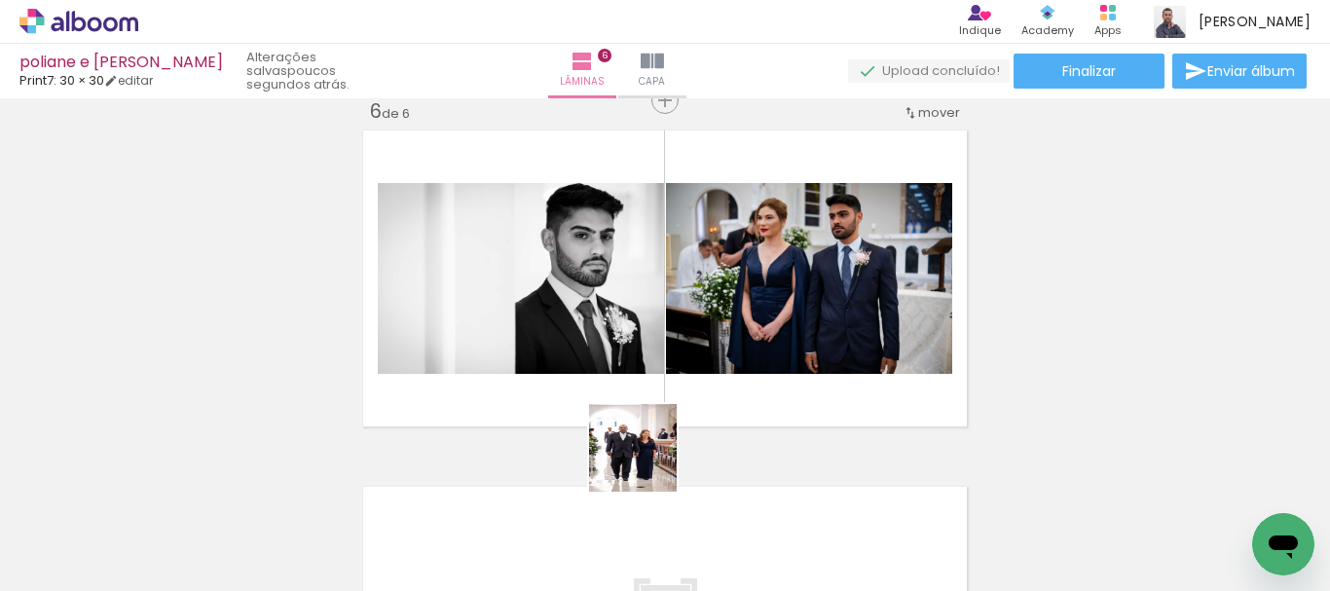
drag, startPoint x: 637, startPoint y: 484, endPoint x: 715, endPoint y: 325, distance: 176.9
click at [715, 325] on quentale-workspace at bounding box center [665, 295] width 1330 height 591
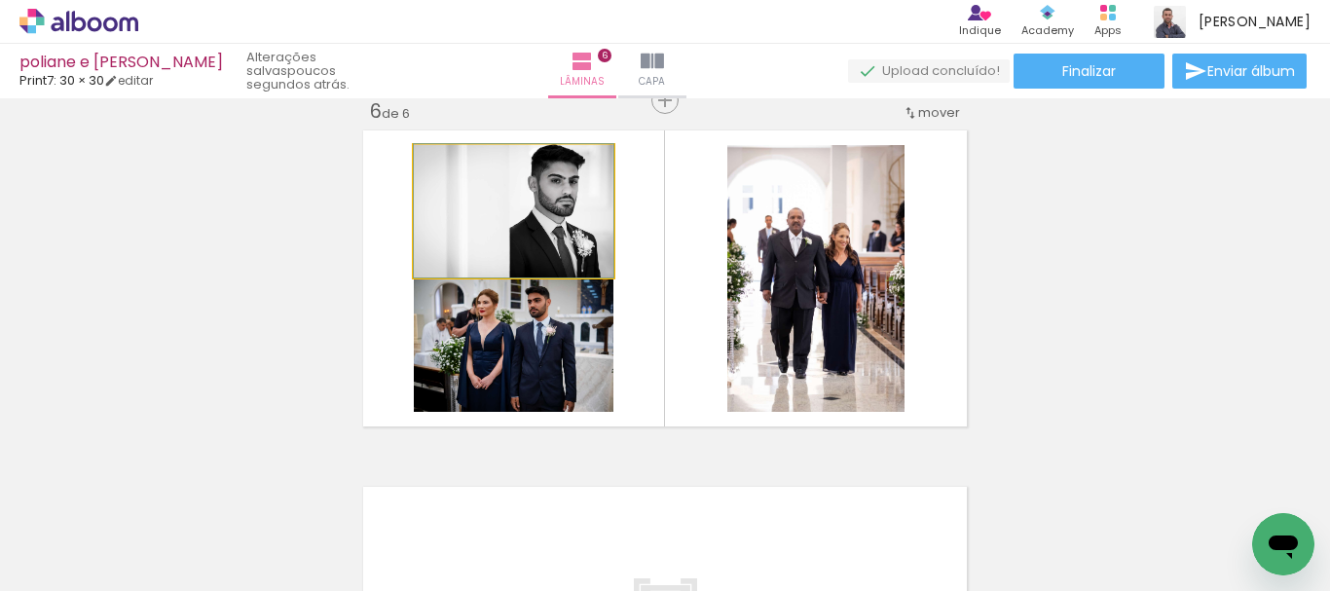
drag, startPoint x: 582, startPoint y: 234, endPoint x: 508, endPoint y: 218, distance: 75.6
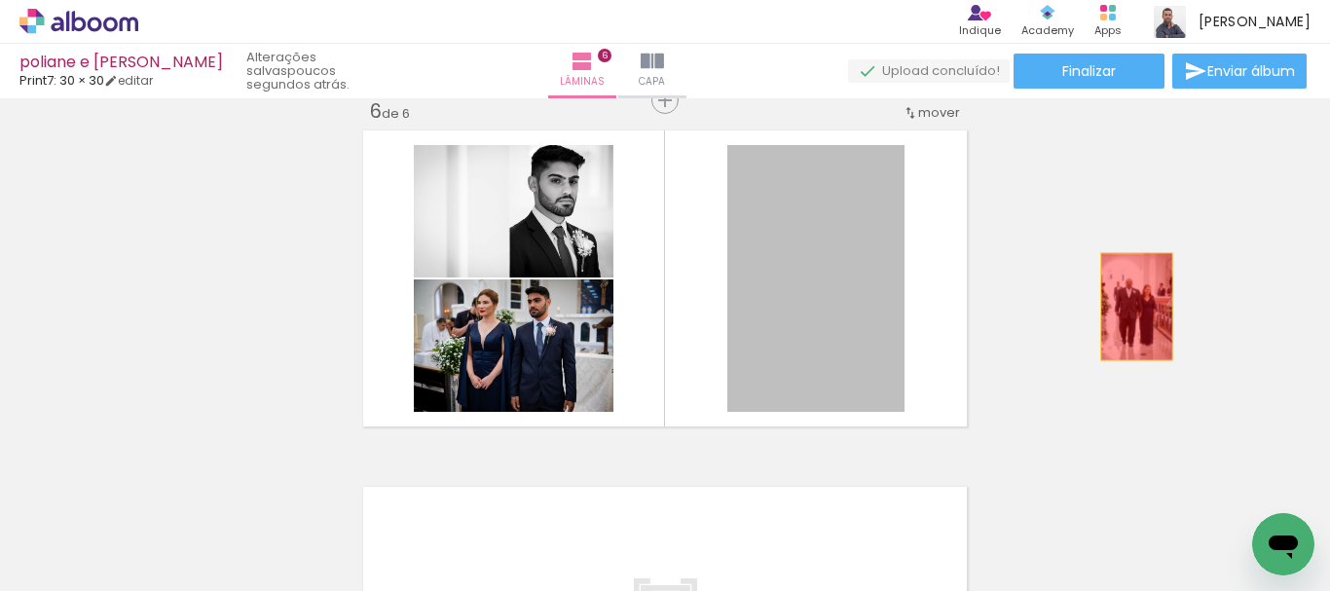
drag, startPoint x: 947, startPoint y: 306, endPoint x: 1130, endPoint y: 307, distance: 183.1
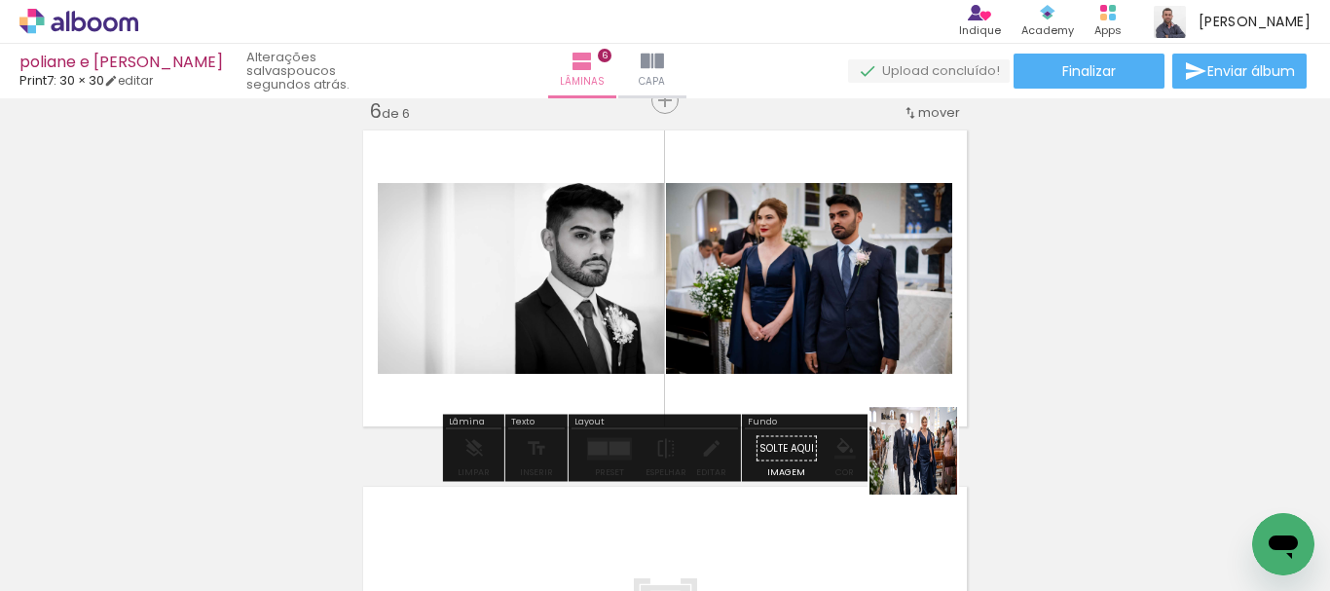
drag, startPoint x: 951, startPoint y: 538, endPoint x: 890, endPoint y: 337, distance: 209.5
click at [885, 336] on quentale-workspace at bounding box center [665, 295] width 1330 height 591
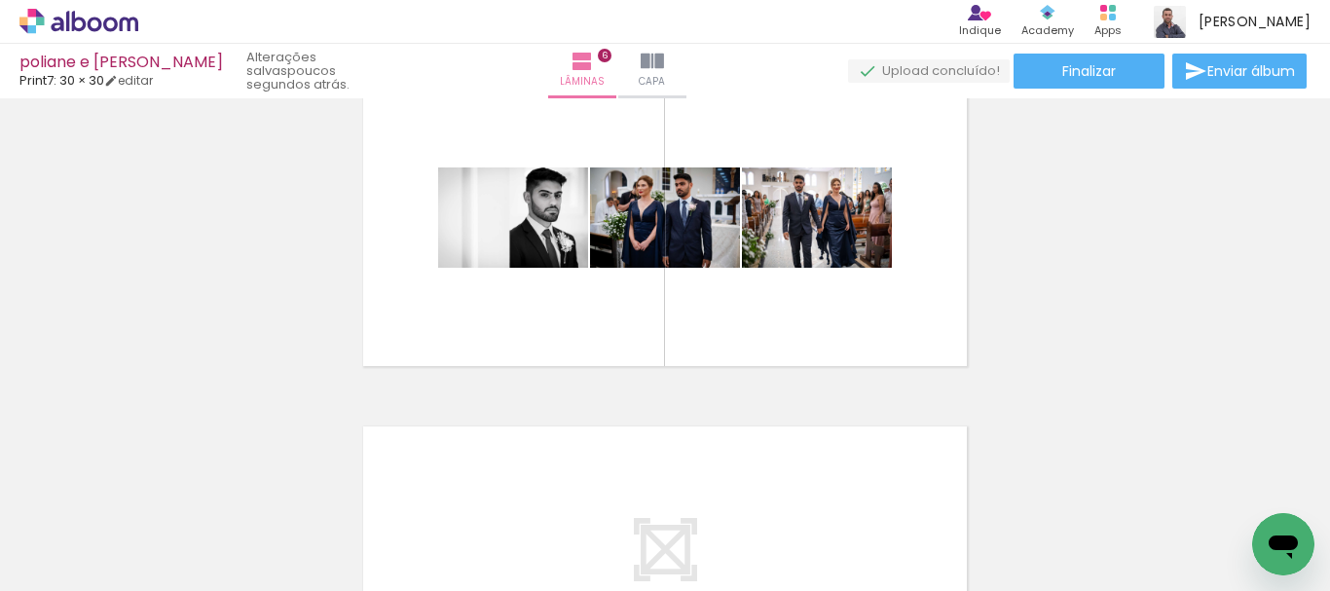
scroll to position [1869, 0]
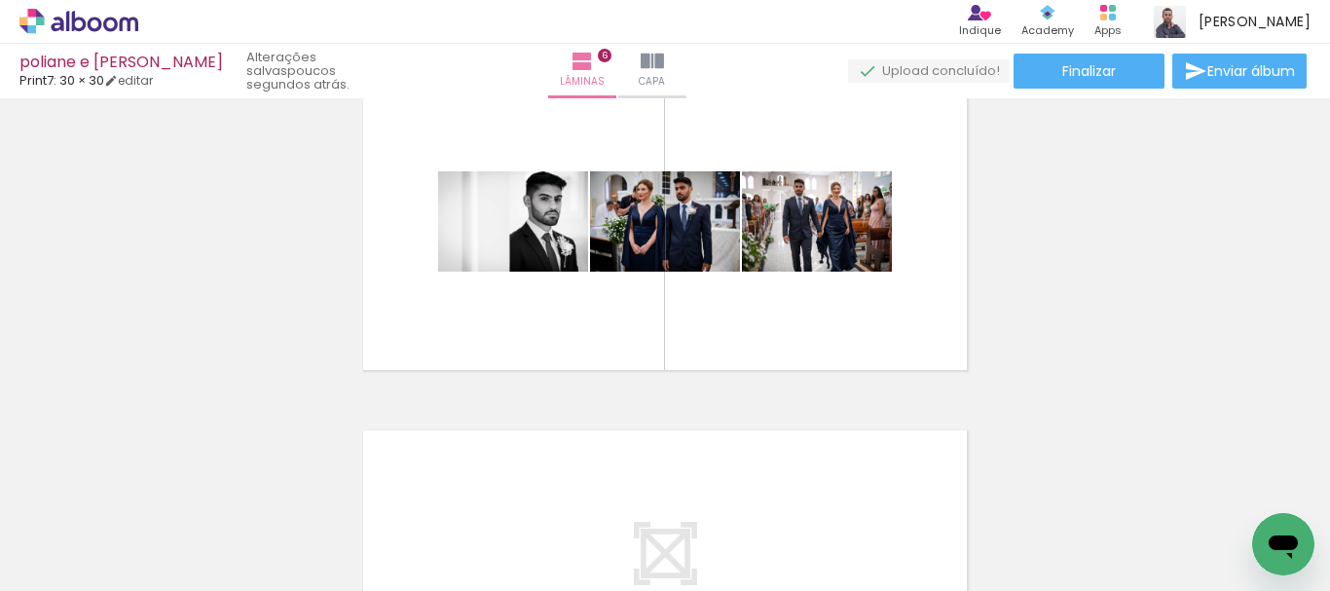
click at [754, 526] on quentale-thumb at bounding box center [707, 525] width 109 height 112
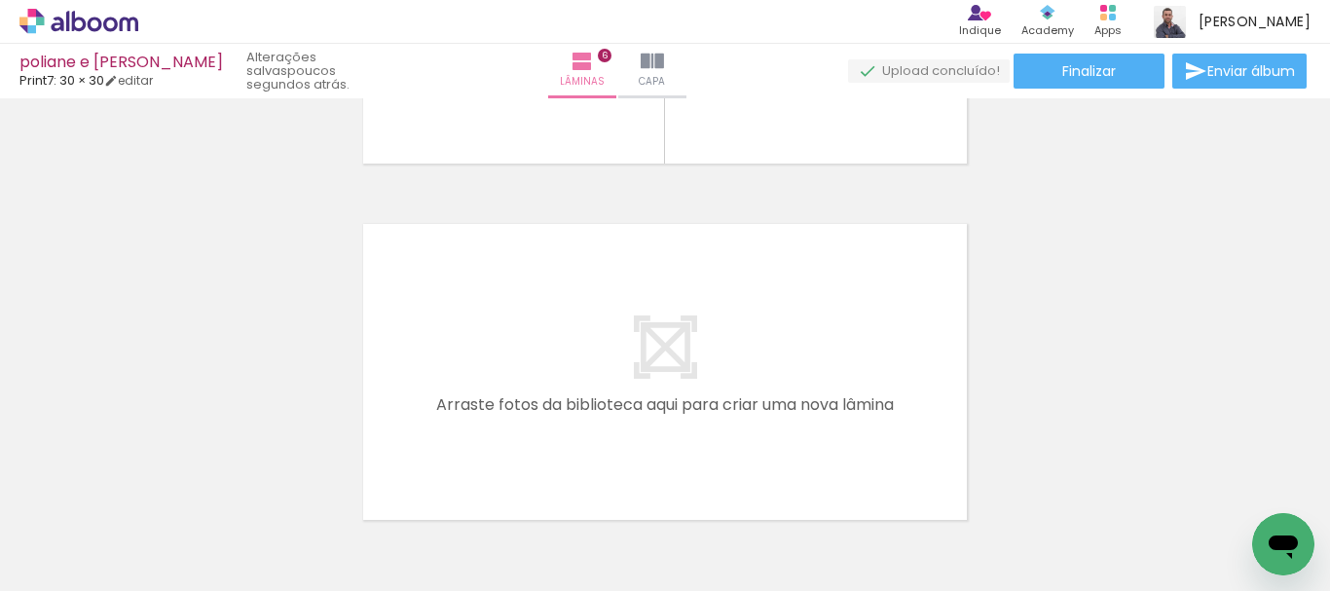
scroll to position [2163, 0]
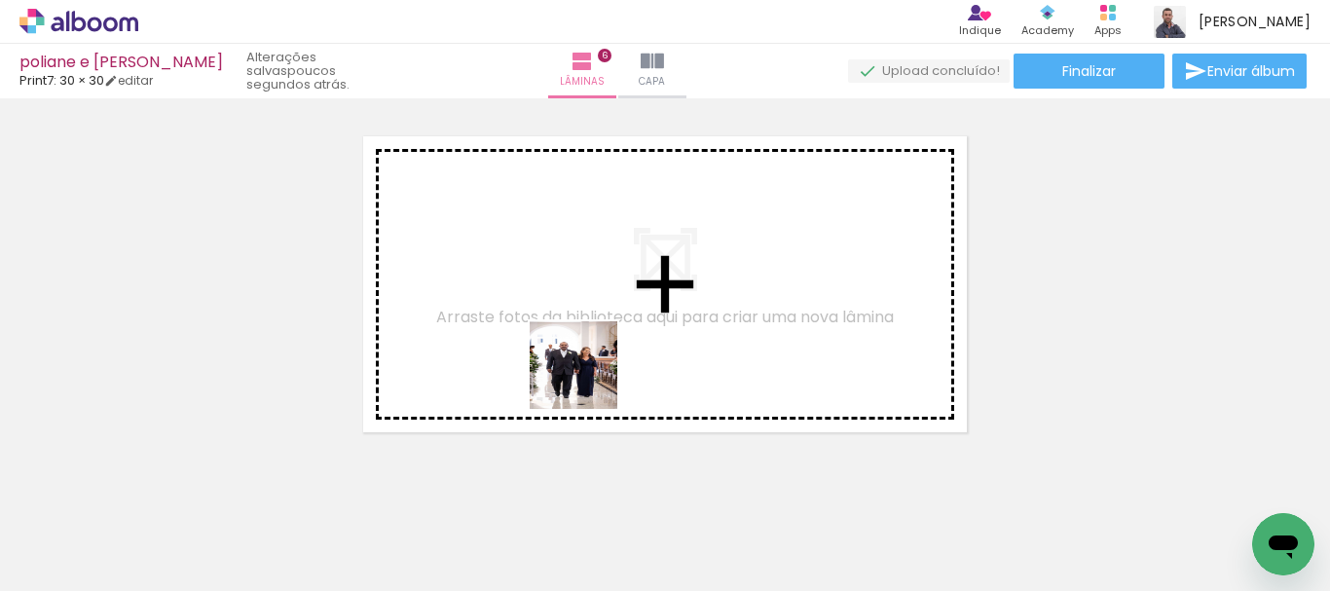
drag, startPoint x: 620, startPoint y: 522, endPoint x: 720, endPoint y: 495, distance: 103.0
click at [577, 338] on quentale-workspace at bounding box center [665, 295] width 1330 height 591
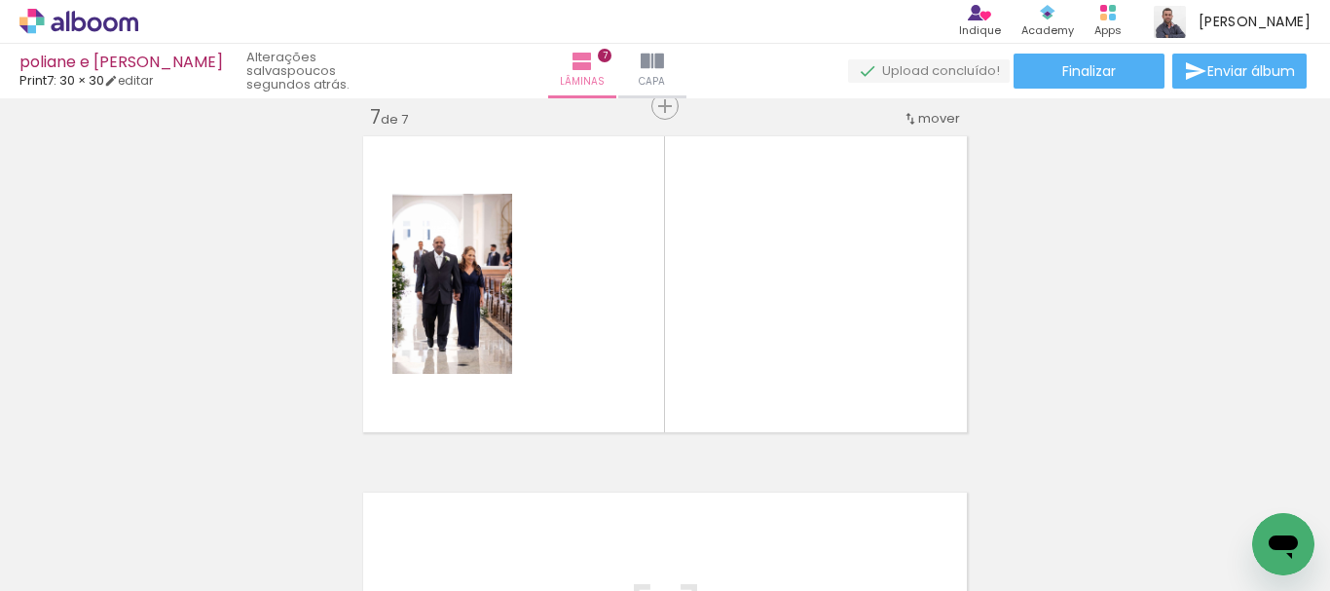
scroll to position [2164, 0]
drag, startPoint x: 726, startPoint y: 510, endPoint x: 781, endPoint y: 388, distance: 134.7
click at [726, 300] on quentale-workspace at bounding box center [665, 295] width 1330 height 591
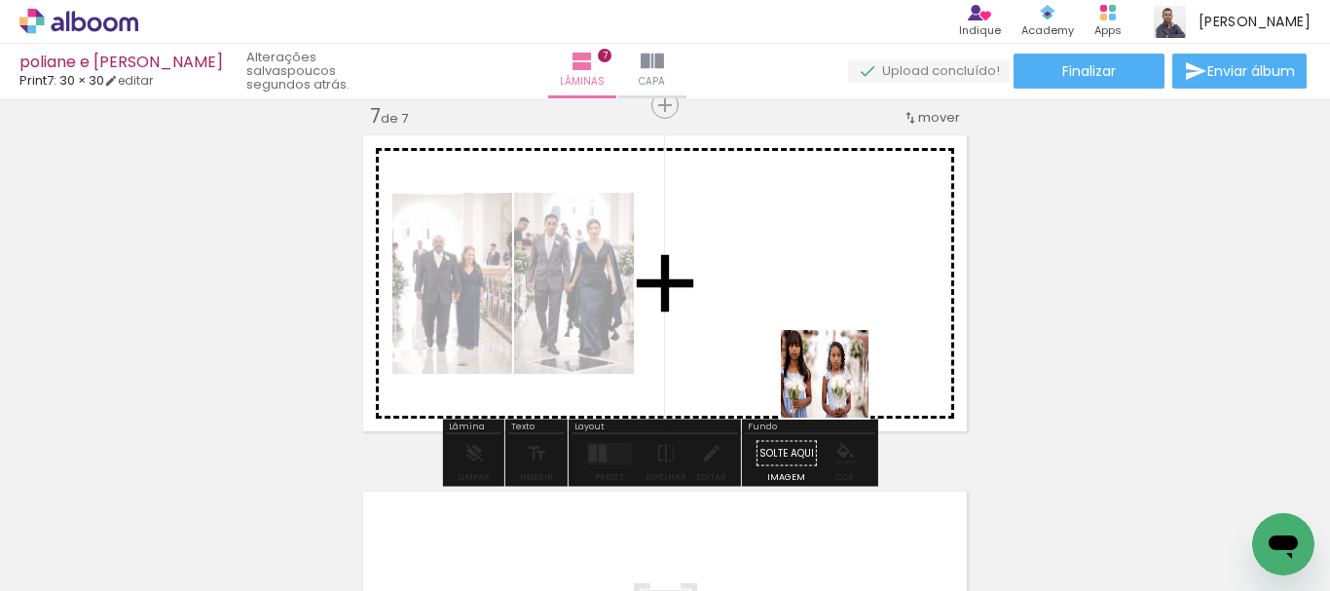
drag, startPoint x: 868, startPoint y: 510, endPoint x: 827, endPoint y: 343, distance: 172.4
click at [827, 344] on quentale-workspace at bounding box center [665, 295] width 1330 height 591
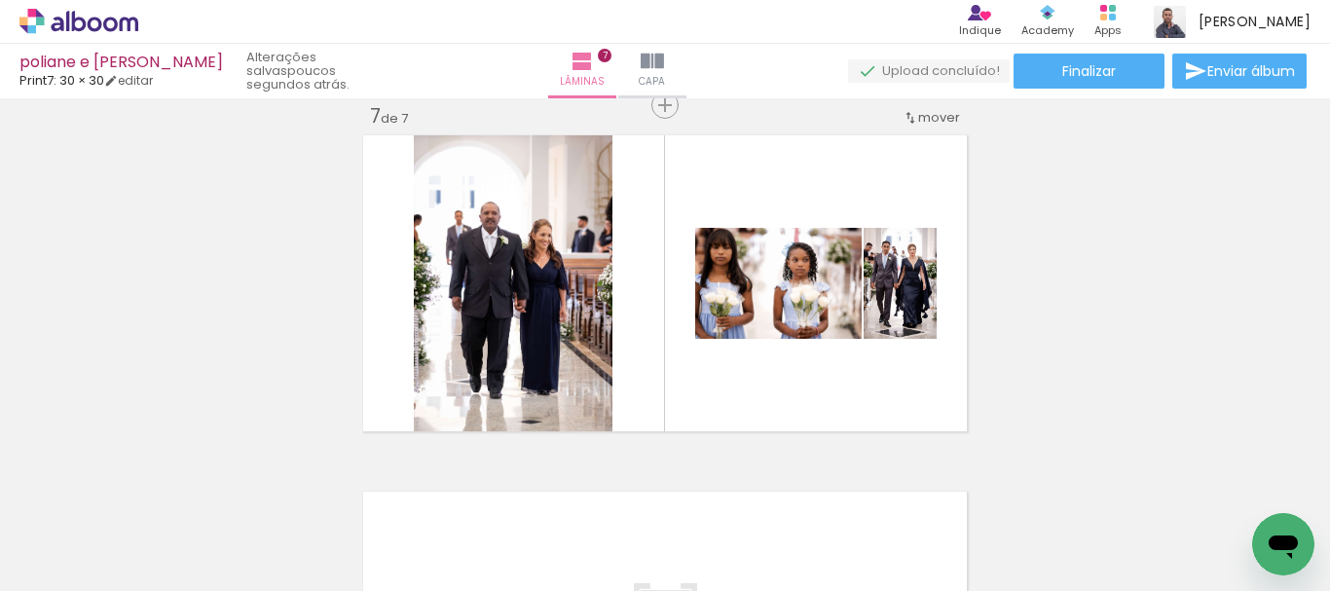
scroll to position [0, 1595]
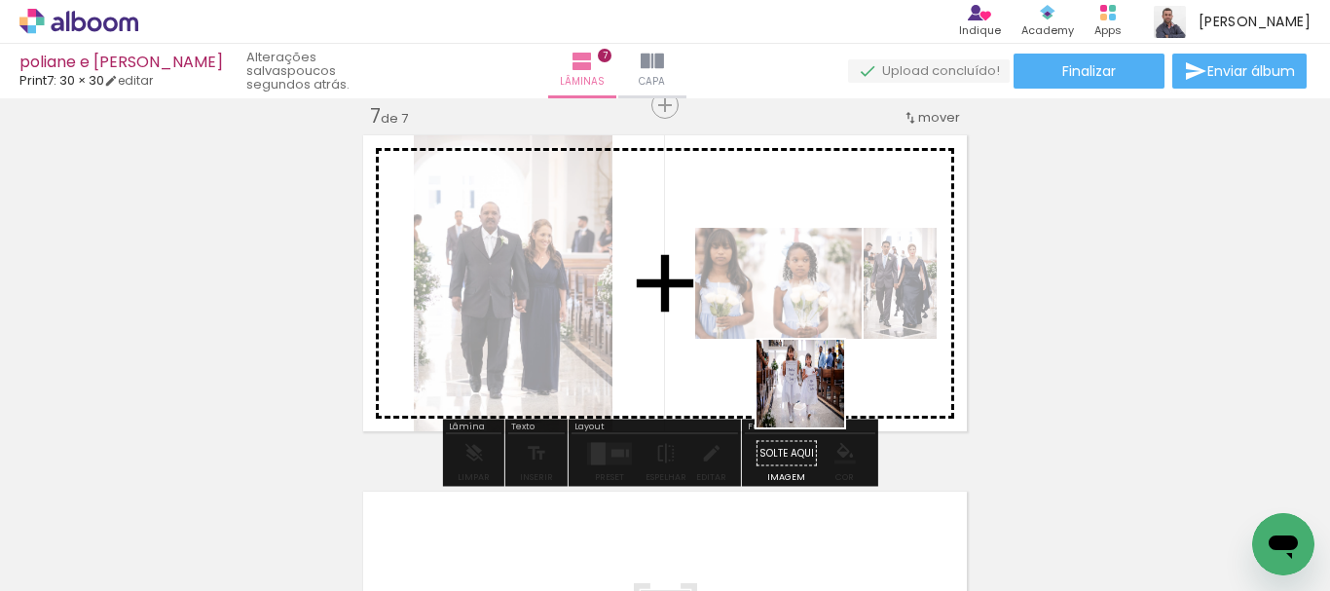
drag, startPoint x: 793, startPoint y: 520, endPoint x: 815, endPoint y: 396, distance: 125.7
click at [815, 396] on quentale-workspace at bounding box center [665, 295] width 1330 height 591
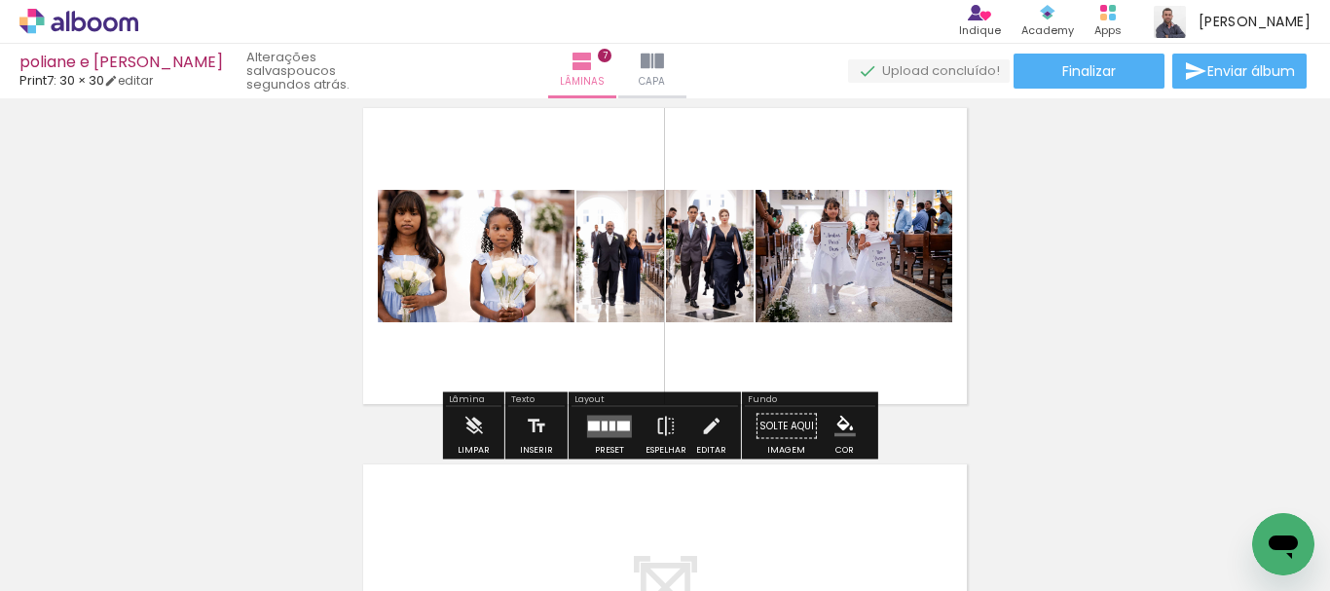
scroll to position [2206, 0]
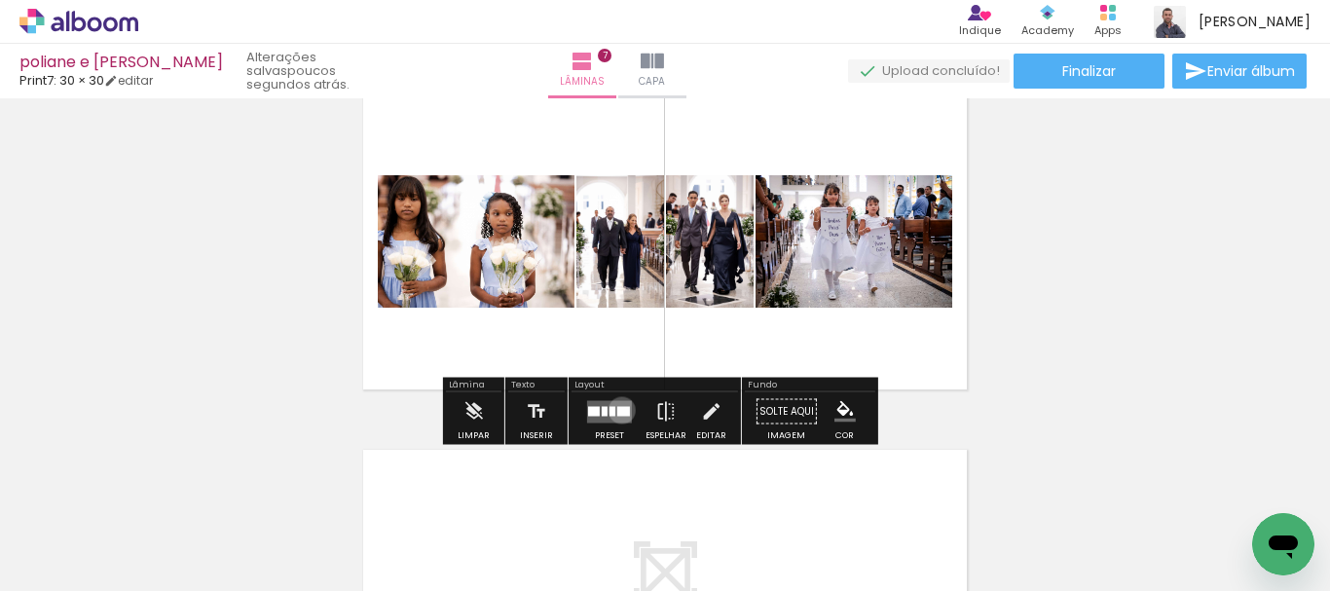
click at [618, 410] on div at bounding box center [624, 411] width 13 height 10
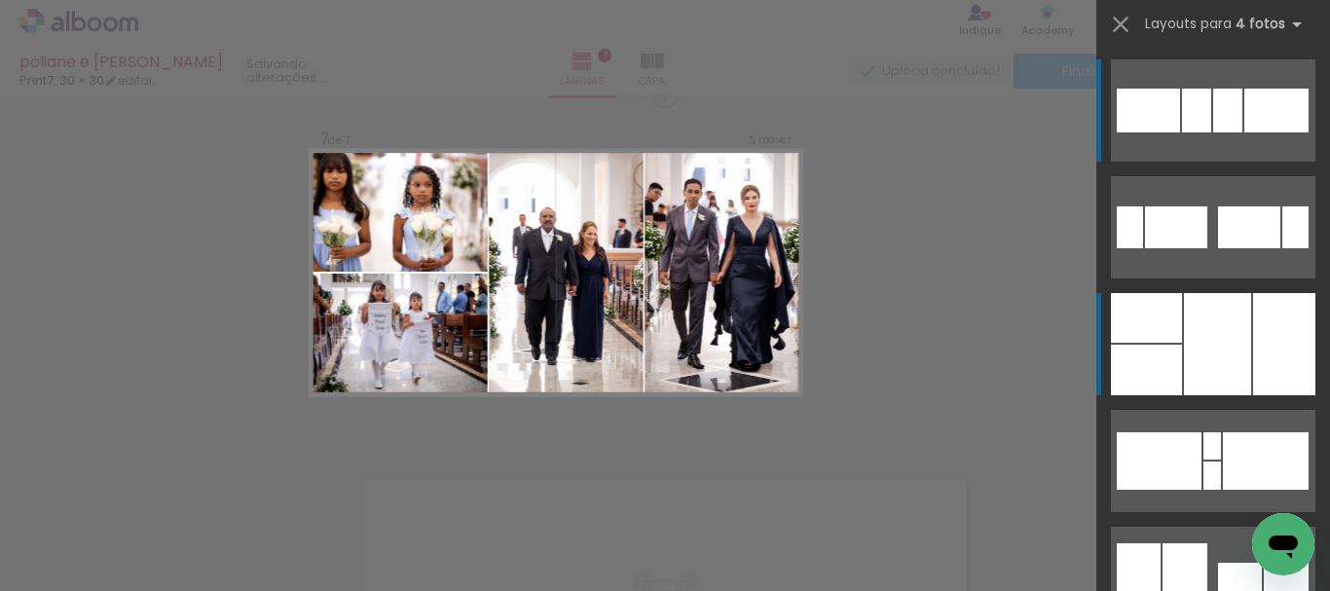
scroll to position [2164, 0]
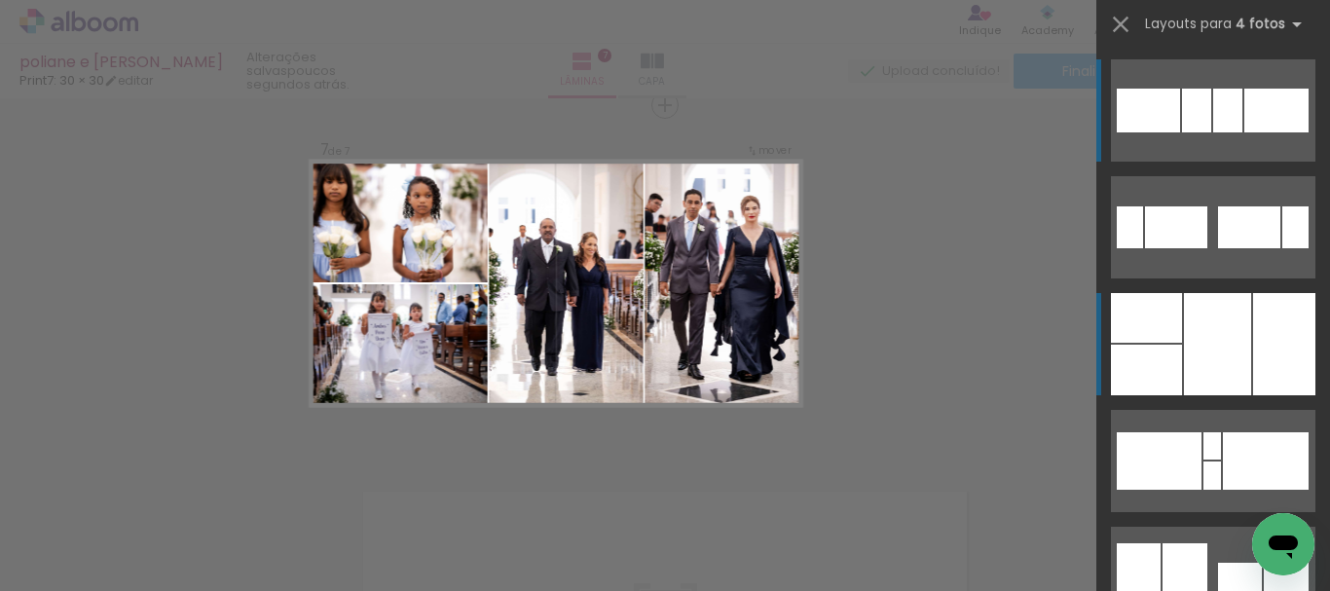
click at [1210, 331] on div at bounding box center [1217, 344] width 67 height 102
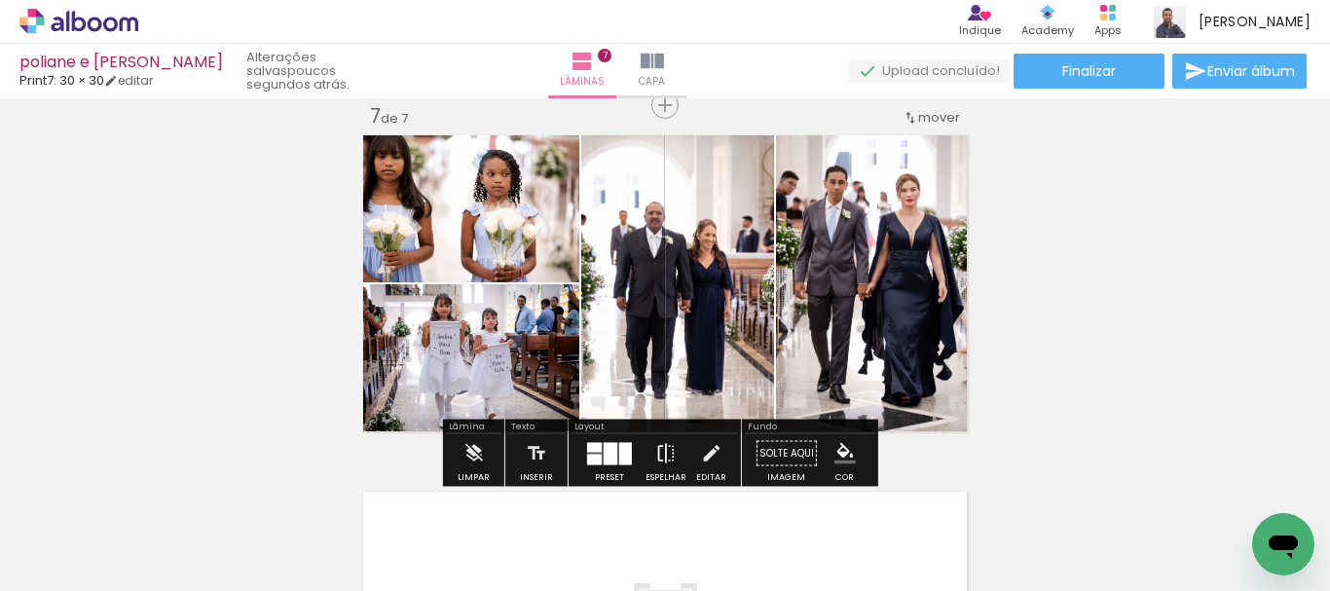
click at [666, 459] on iron-icon at bounding box center [665, 453] width 21 height 39
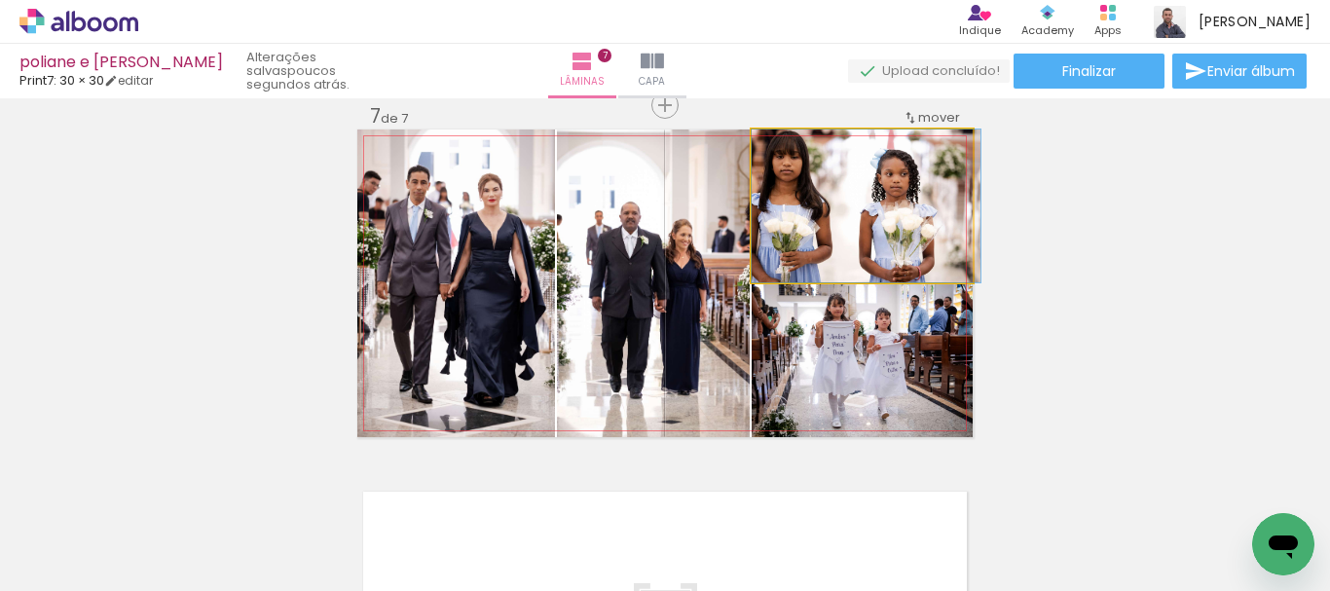
drag, startPoint x: 880, startPoint y: 213, endPoint x: 909, endPoint y: 221, distance: 30.2
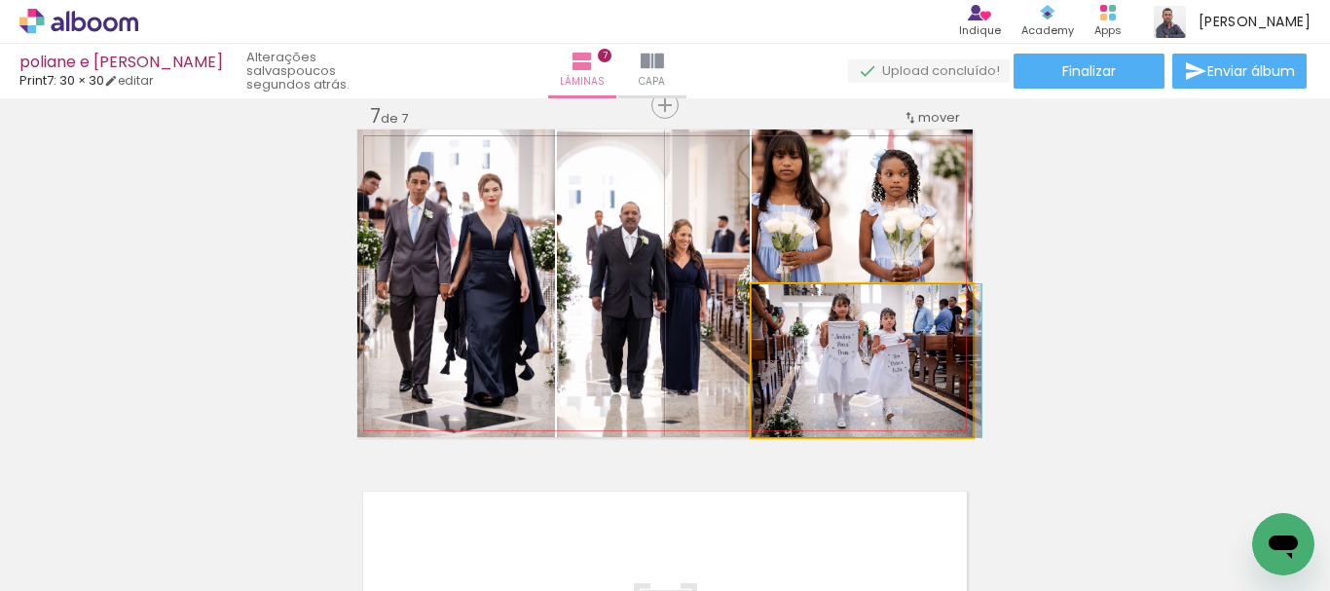
drag, startPoint x: 880, startPoint y: 377, endPoint x: 890, endPoint y: 337, distance: 41.3
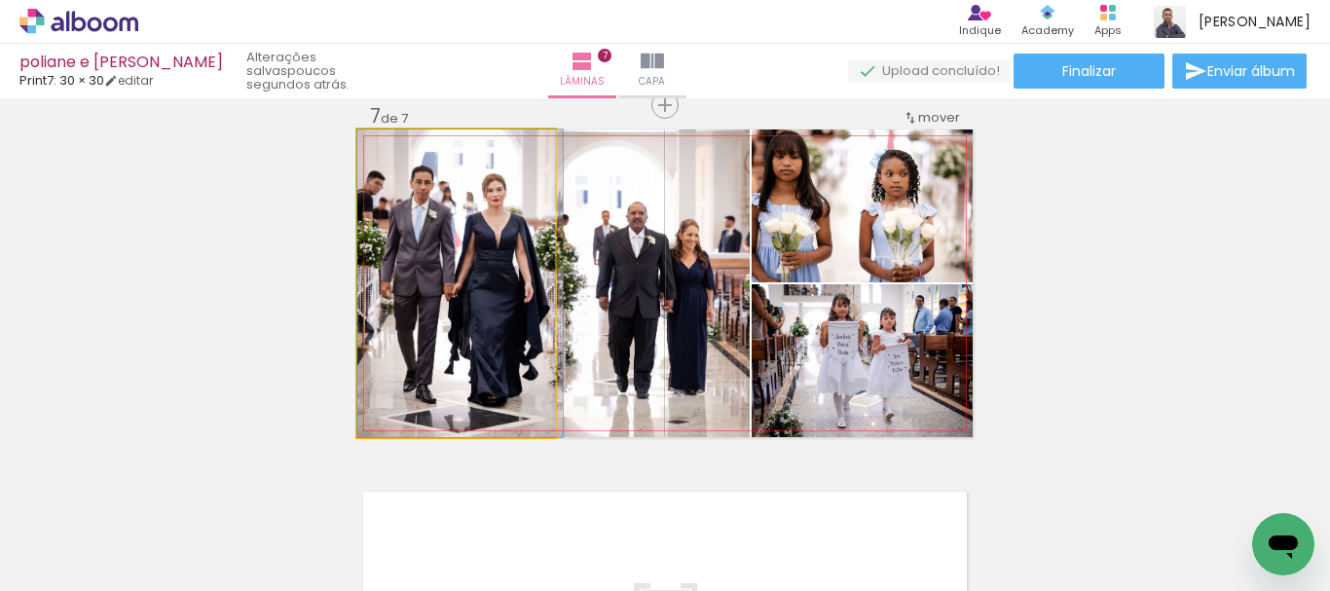
drag, startPoint x: 465, startPoint y: 280, endPoint x: 562, endPoint y: 281, distance: 97.4
click at [0, 0] on slot at bounding box center [0, 0] width 0 height 0
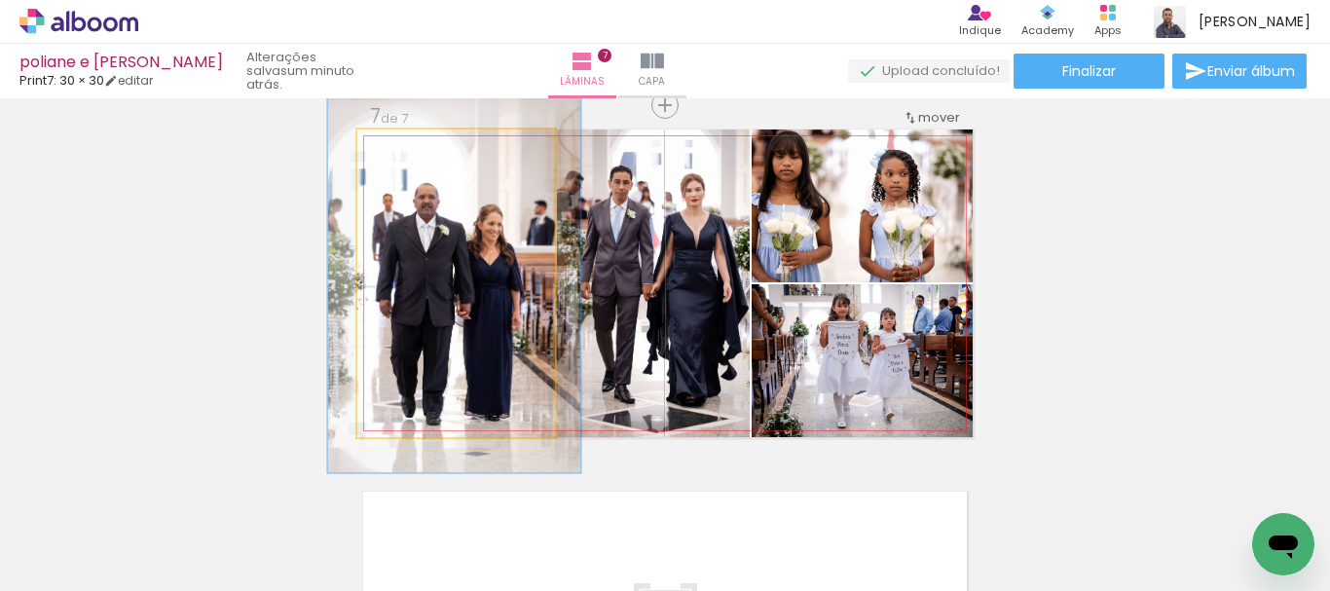
drag, startPoint x: 405, startPoint y: 158, endPoint x: 417, endPoint y: 165, distance: 13.5
type paper-slider "123"
click at [417, 165] on div at bounding box center [418, 149] width 31 height 31
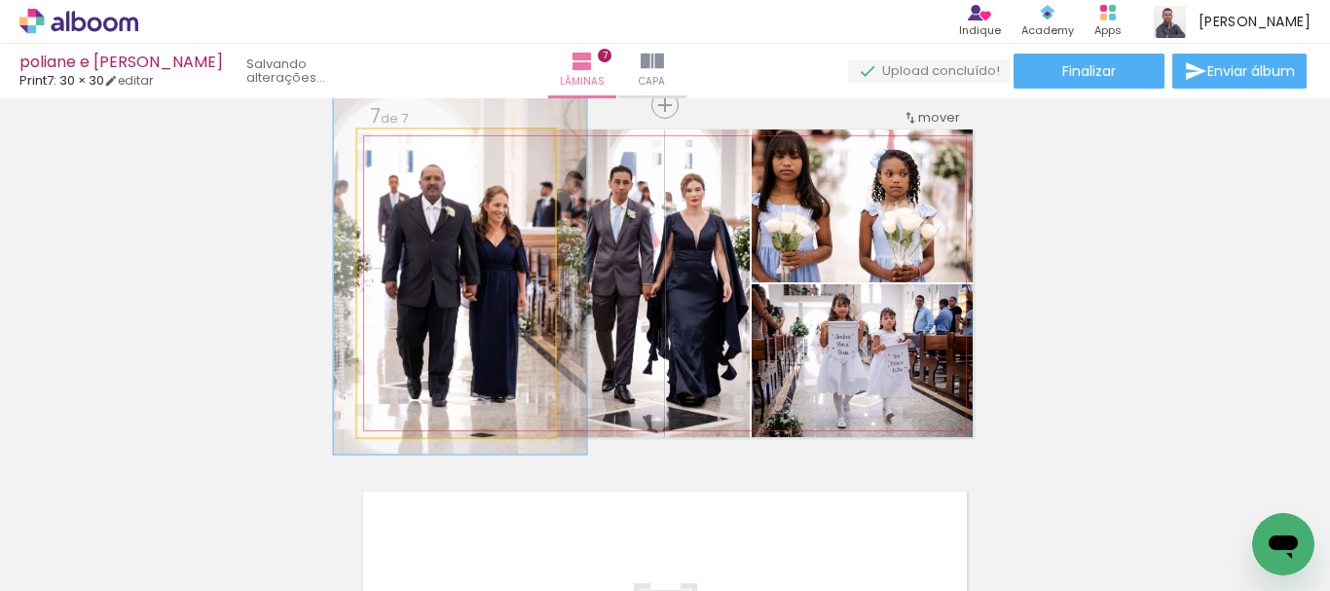
drag, startPoint x: 446, startPoint y: 274, endPoint x: 452, endPoint y: 257, distance: 17.6
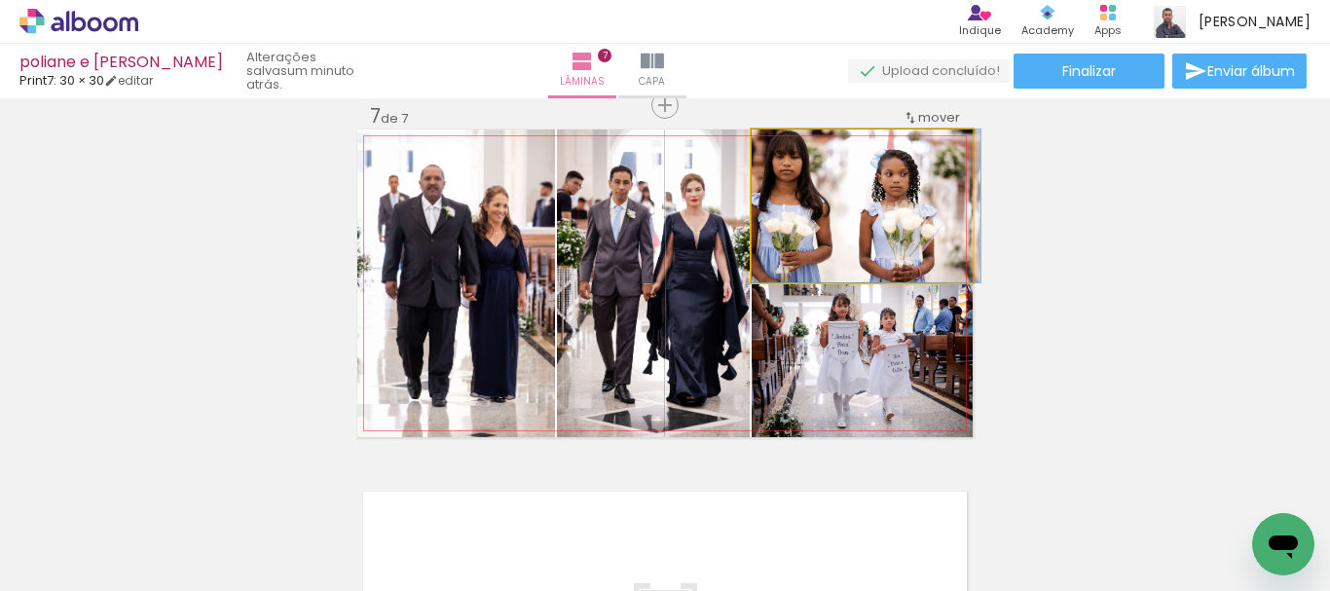
drag, startPoint x: 887, startPoint y: 230, endPoint x: 929, endPoint y: 256, distance: 49.5
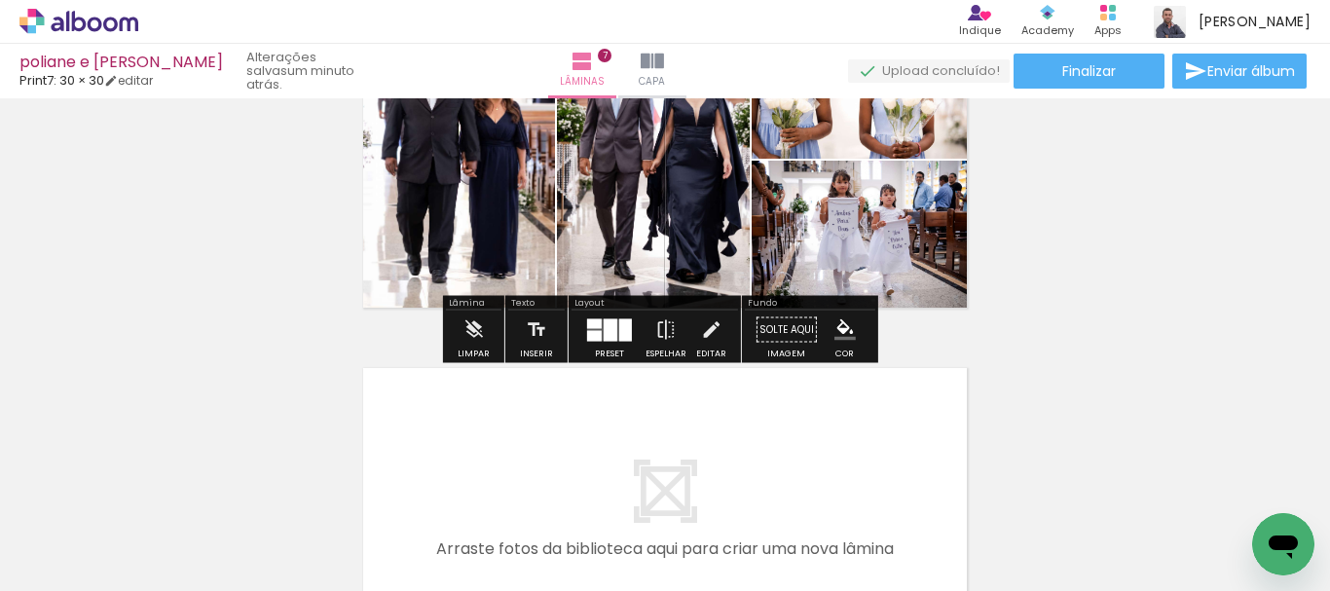
scroll to position [2384, 0]
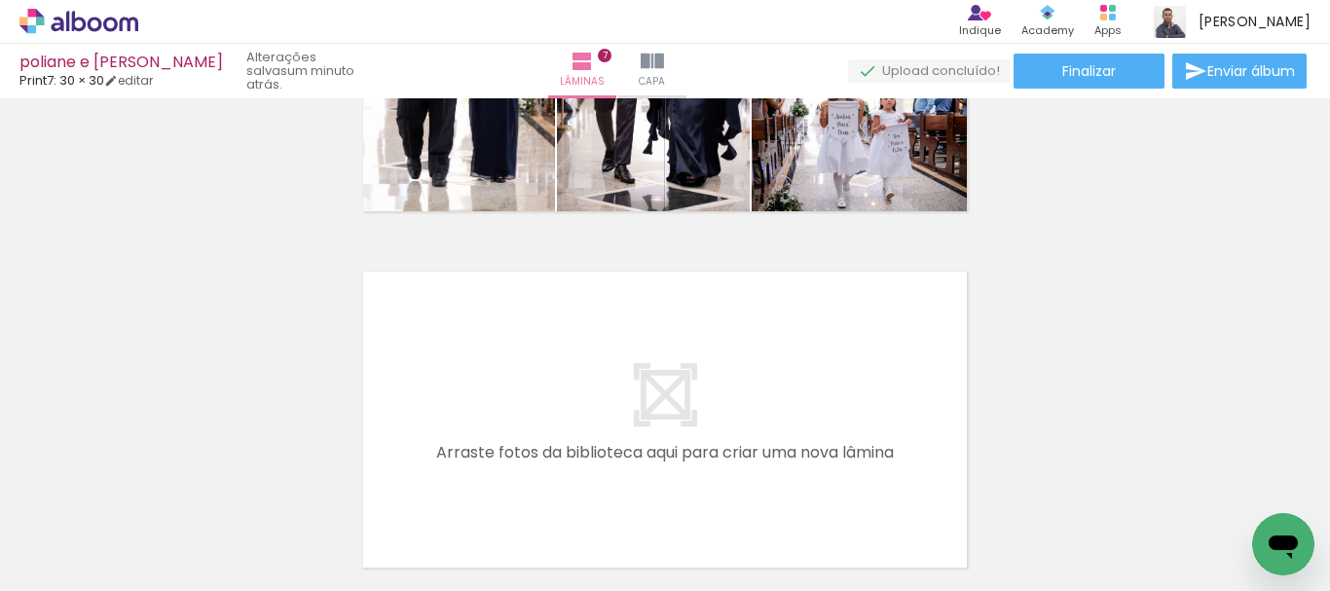
drag, startPoint x: 681, startPoint y: 520, endPoint x: 592, endPoint y: 393, distance: 155.4
click at [592, 393] on quentale-workspace at bounding box center [665, 295] width 1330 height 591
